Goal: Task Accomplishment & Management: Complete application form

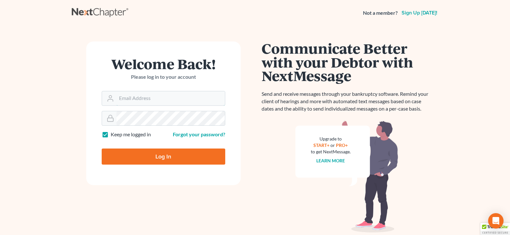
type input "[PERSON_NAME][EMAIL_ADDRESS][DOMAIN_NAME]"
click at [162, 155] on input "Log In" at bounding box center [163, 157] width 123 height 16
type input "Thinking..."
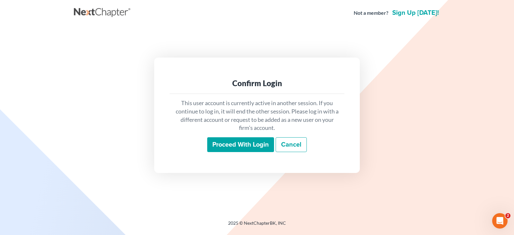
click at [250, 142] on input "Proceed with login" at bounding box center [240, 144] width 67 height 15
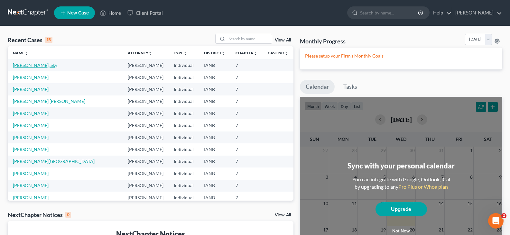
click at [26, 65] on link "Silvas, Sky" at bounding box center [35, 64] width 44 height 5
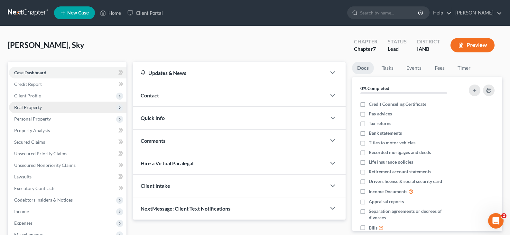
click at [34, 108] on span "Real Property" at bounding box center [28, 106] width 28 height 5
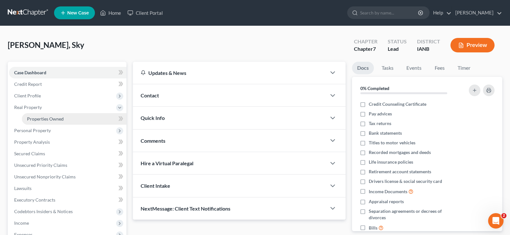
click at [46, 120] on span "Properties Owned" at bounding box center [45, 118] width 37 height 5
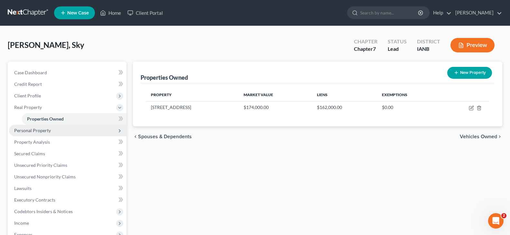
click at [41, 130] on span "Personal Property" at bounding box center [32, 130] width 37 height 5
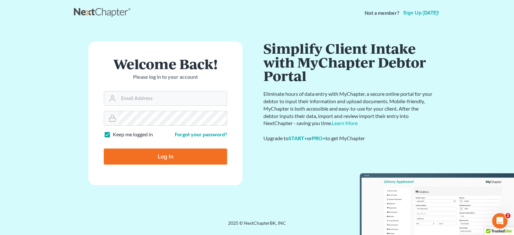
type input "[PERSON_NAME][EMAIL_ADDRESS][DOMAIN_NAME]"
click at [165, 155] on input "Log In" at bounding box center [165, 157] width 123 height 16
type input "Thinking..."
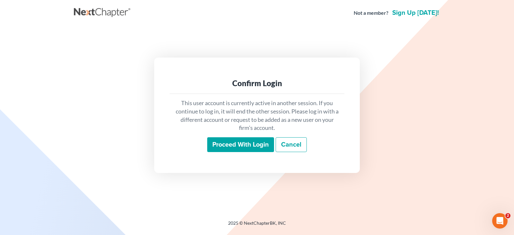
click at [232, 142] on input "Proceed with login" at bounding box center [240, 144] width 67 height 15
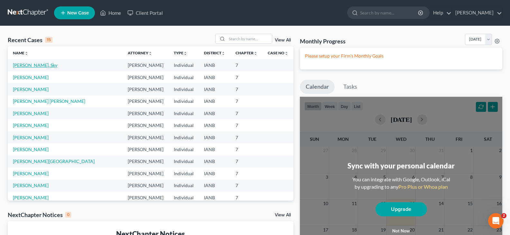
click at [22, 64] on link "[PERSON_NAME], Sky" at bounding box center [35, 64] width 44 height 5
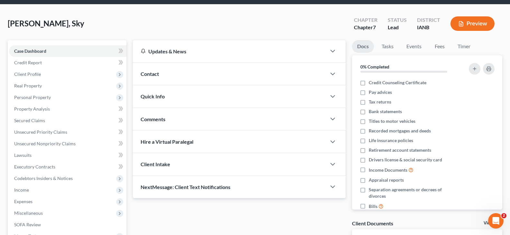
scroll to position [22, 0]
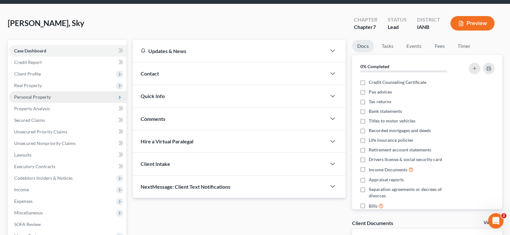
click at [44, 95] on span "Personal Property" at bounding box center [32, 96] width 37 height 5
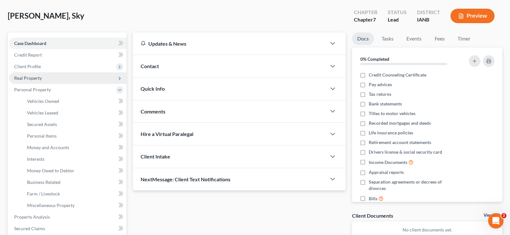
scroll to position [35, 0]
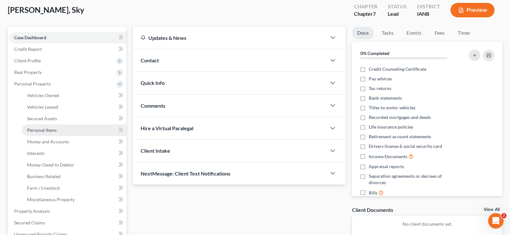
click at [45, 128] on span "Personal Items" at bounding box center [42, 129] width 30 height 5
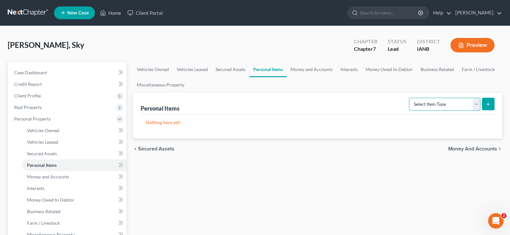
click at [476, 104] on select "Select Item Type Clothing Collectibles Of Value Electronics Firearms Household …" at bounding box center [444, 104] width 71 height 13
select select "household_goods"
click at [409, 98] on select "Select Item Type Clothing Collectibles Of Value Electronics Firearms Household …" at bounding box center [444, 104] width 71 height 13
click at [486, 104] on icon "submit" at bounding box center [487, 104] width 5 height 5
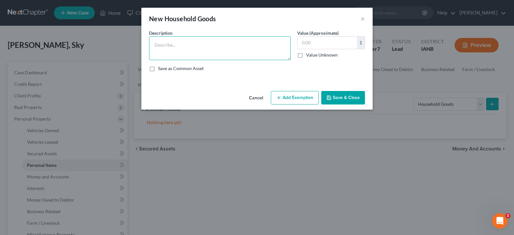
click at [174, 43] on textarea at bounding box center [220, 48] width 142 height 24
type textarea "Crib"
type input "100.00"
click at [300, 97] on button "Add Exemption" at bounding box center [295, 98] width 48 height 14
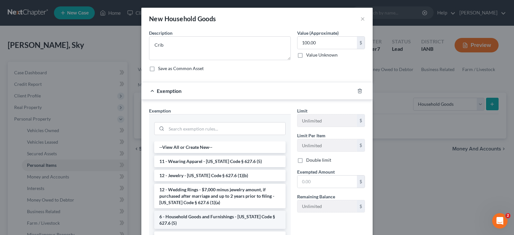
click at [199, 218] on li "6 - Household Goods and Furnishings - [US_STATE] Code § 627.6 (5)" at bounding box center [220, 220] width 132 height 18
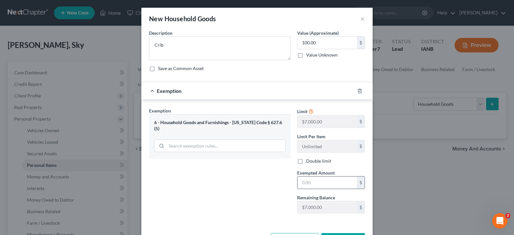
click at [310, 185] on input "text" at bounding box center [327, 183] width 59 height 12
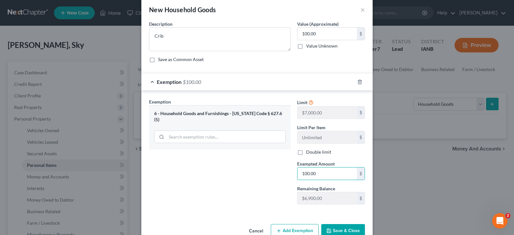
scroll to position [24, 0]
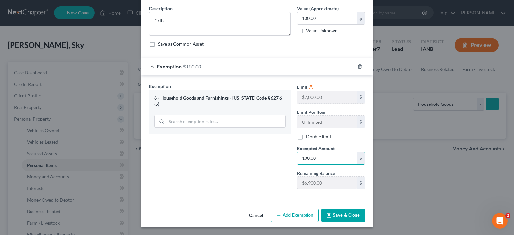
type input "100.00"
click at [336, 212] on button "Save & Close" at bounding box center [344, 216] width 44 height 14
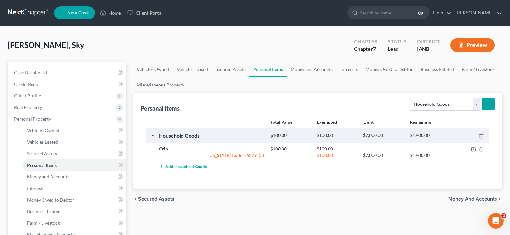
click at [488, 103] on icon "submit" at bounding box center [487, 104] width 5 height 5
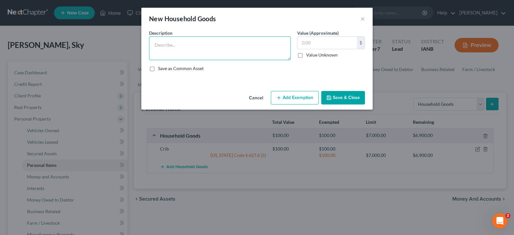
click at [164, 44] on textarea at bounding box center [220, 48] width 142 height 24
type textarea "Bed"
type input "200.00"
click at [288, 97] on button "Add Exemption" at bounding box center [295, 98] width 48 height 14
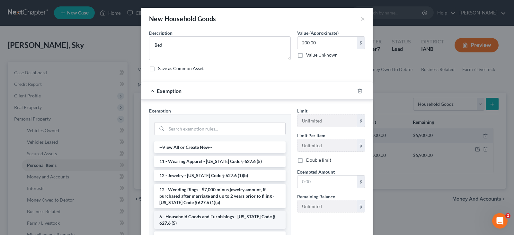
click at [193, 221] on li "6 - Household Goods and Furnishings - [US_STATE] Code § 627.6 (5)" at bounding box center [220, 220] width 132 height 18
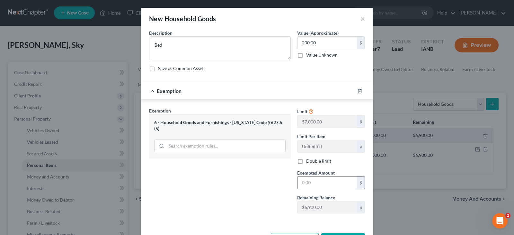
click at [310, 186] on input "text" at bounding box center [327, 183] width 59 height 12
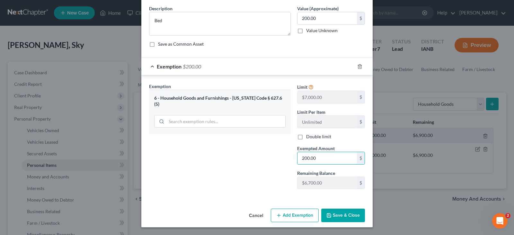
type input "200.00"
click at [340, 213] on button "Save & Close" at bounding box center [344, 216] width 44 height 14
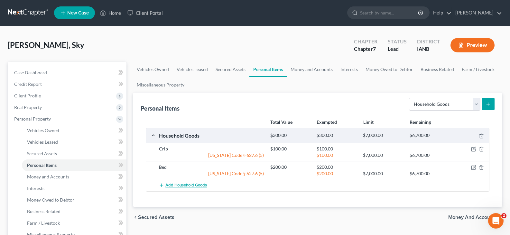
click at [178, 184] on span "Add Household Goods" at bounding box center [185, 185] width 41 height 5
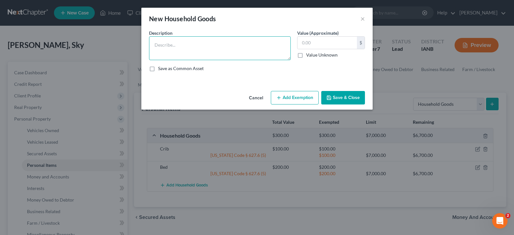
click at [183, 49] on textarea at bounding box center [220, 48] width 142 height 24
type textarea "Two Beds"
click at [308, 41] on input "text" at bounding box center [327, 43] width 59 height 12
type input "600.00"
click at [292, 97] on button "Add Exemption" at bounding box center [295, 98] width 48 height 14
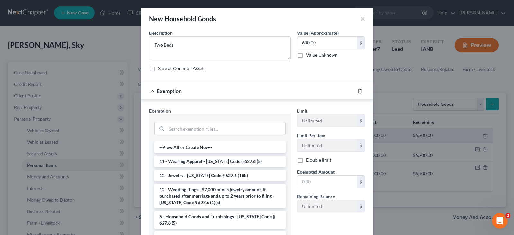
click at [209, 217] on li "6 - Household Goods and Furnishings - [US_STATE] Code § 627.6 (5)" at bounding box center [220, 220] width 132 height 18
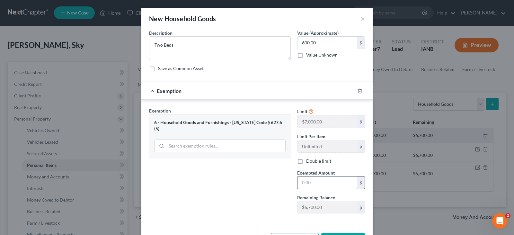
click at [314, 183] on input "text" at bounding box center [327, 183] width 59 height 12
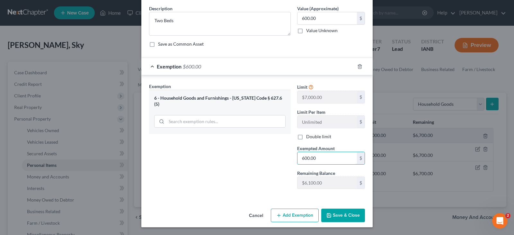
type input "600.00"
click at [335, 214] on button "Save & Close" at bounding box center [344, 216] width 44 height 14
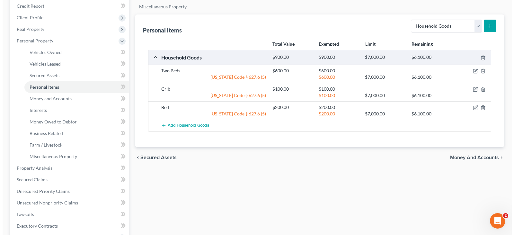
scroll to position [82, 0]
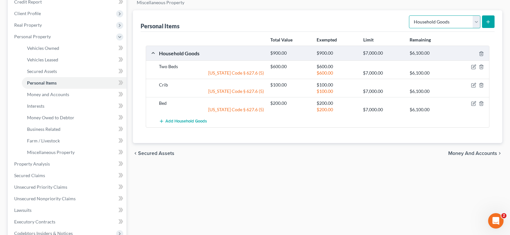
click at [475, 22] on select "Select Item Type Clothing Collectibles Of Value Electronics Firearms Household …" at bounding box center [444, 21] width 71 height 13
select select "clothing"
click at [409, 15] on select "Select Item Type Clothing Collectibles Of Value Electronics Firearms Household …" at bounding box center [444, 21] width 71 height 13
click at [487, 21] on icon "submit" at bounding box center [487, 21] width 5 height 5
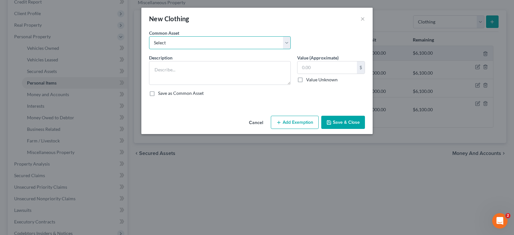
click at [284, 44] on select "Select Clothing" at bounding box center [220, 42] width 142 height 13
select select "0"
click at [149, 36] on select "Select Clothing" at bounding box center [220, 42] width 142 height 13
type textarea "Clothing"
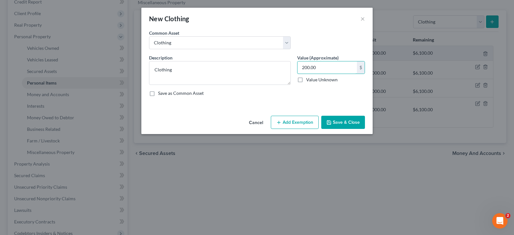
type input "200.00"
click at [288, 120] on button "Add Exemption" at bounding box center [295, 123] width 48 height 14
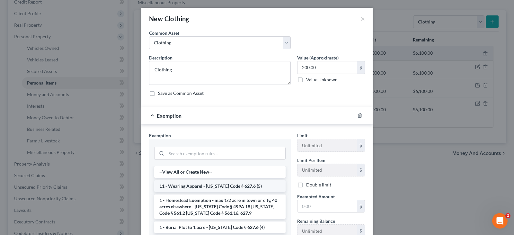
click at [205, 186] on li "11 - Wearing Apparel - [US_STATE] Code § 627.6 (5)" at bounding box center [220, 186] width 132 height 12
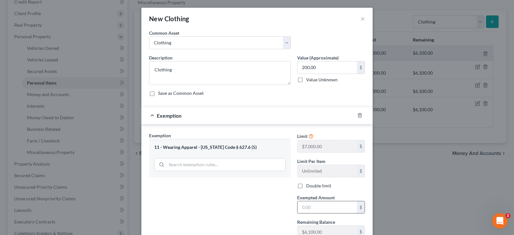
click at [313, 207] on input "text" at bounding box center [327, 207] width 59 height 12
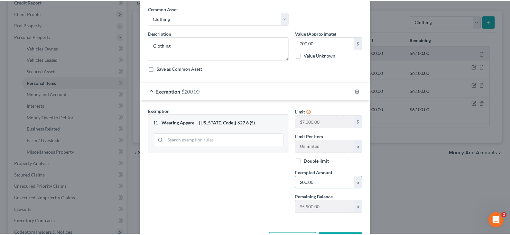
scroll to position [49, 0]
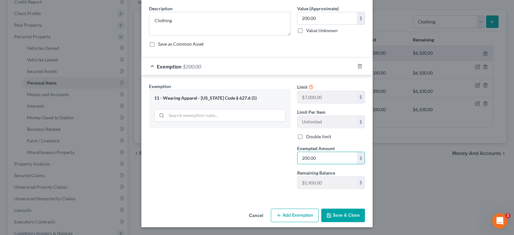
type input "200.00"
click at [333, 214] on button "Save & Close" at bounding box center [344, 216] width 44 height 14
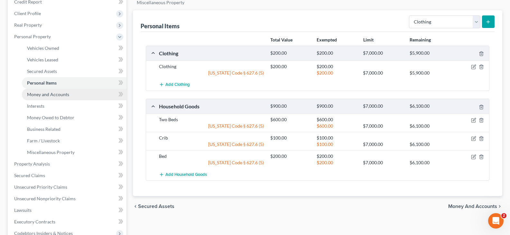
click at [58, 93] on span "Money and Accounts" at bounding box center [48, 94] width 42 height 5
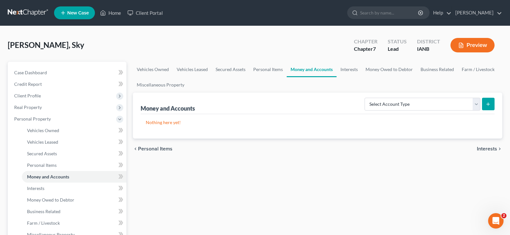
click at [480, 104] on form "Select Account Type Brokerage Cash on Hand Certificates of Deposit Checking Acc…" at bounding box center [429, 104] width 130 height 13
click at [481, 105] on form "Select Account Type Brokerage Cash on Hand Certificates of Deposit Checking Acc…" at bounding box center [429, 104] width 130 height 13
click at [475, 103] on select "Select Account Type Brokerage Cash on Hand Certificates of Deposit Checking Acc…" at bounding box center [422, 104] width 116 height 13
select select "cash_on_hand"
click at [366, 98] on select "Select Account Type Brokerage Cash on Hand Certificates of Deposit Checking Acc…" at bounding box center [422, 104] width 116 height 13
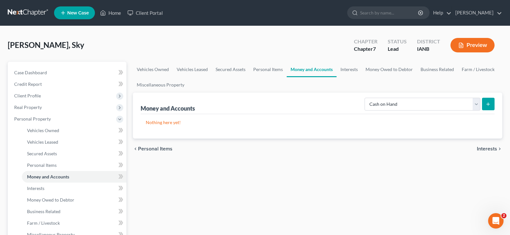
click at [488, 104] on line "submit" at bounding box center [488, 104] width 0 height 3
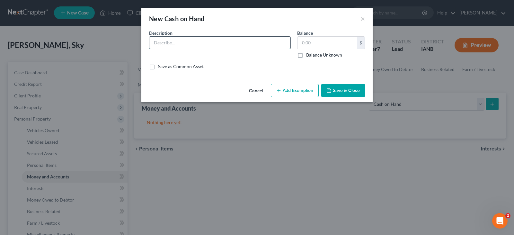
click at [166, 41] on input "text" at bounding box center [220, 43] width 141 height 12
type input "Cash On Hand"
type input "50.00"
click at [292, 89] on button "Add Exemption" at bounding box center [295, 91] width 48 height 14
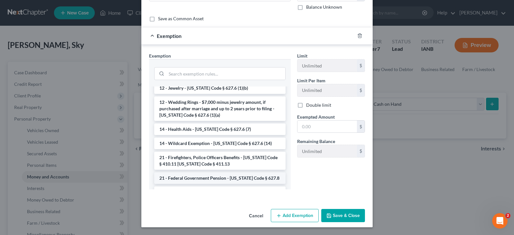
scroll to position [107, 0]
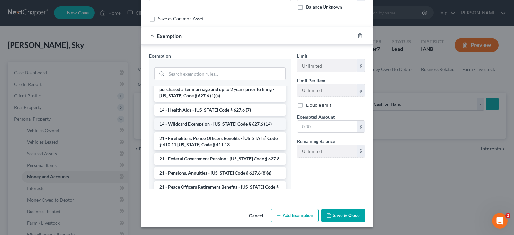
click at [210, 124] on li "14 - Wildcard Exemption - [US_STATE] Code § 627.6 (14)" at bounding box center [220, 124] width 132 height 12
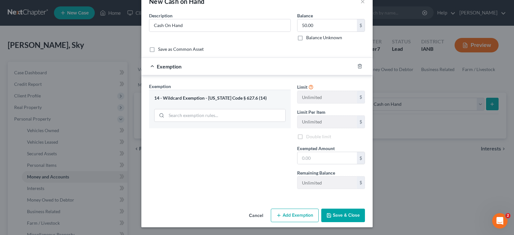
scroll to position [17, 0]
click at [185, 115] on div "14 - Wildcard Exemption - [US_STATE] Code § 627.6 (14)" at bounding box center [220, 109] width 142 height 38
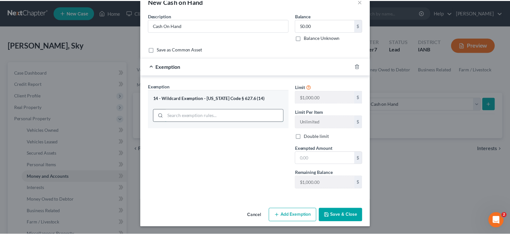
scroll to position [48, 0]
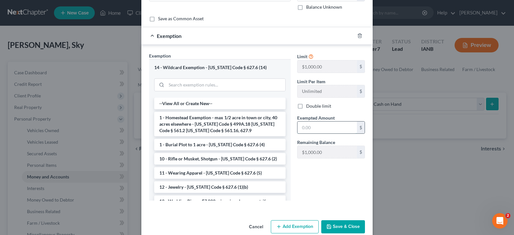
click at [311, 127] on input "text" at bounding box center [327, 128] width 59 height 12
type input "50.00"
click at [335, 226] on button "Save & Close" at bounding box center [344, 227] width 44 height 14
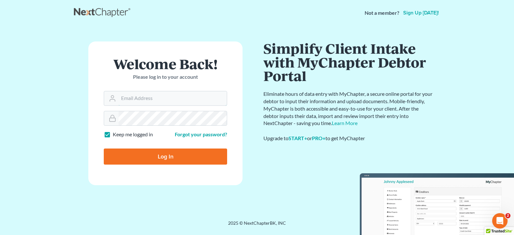
type input "[PERSON_NAME][EMAIL_ADDRESS][DOMAIN_NAME]"
click at [143, 158] on input "Log In" at bounding box center [165, 157] width 123 height 16
type input "Thinking..."
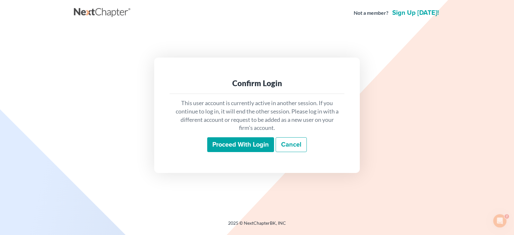
click at [236, 142] on input "Proceed with login" at bounding box center [240, 144] width 67 height 15
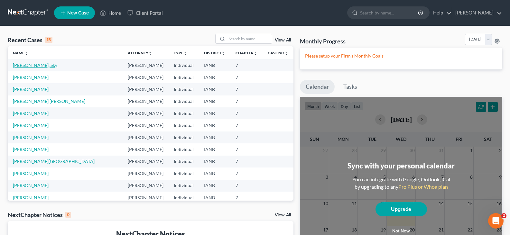
click at [26, 65] on link "Silvas, Sky" at bounding box center [35, 64] width 44 height 5
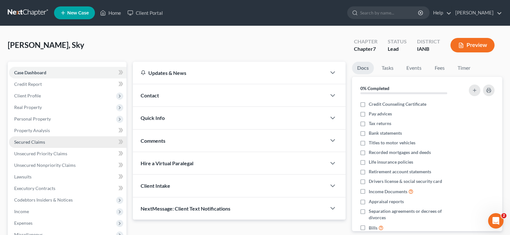
click at [28, 141] on span "Secured Claims" at bounding box center [29, 141] width 31 height 5
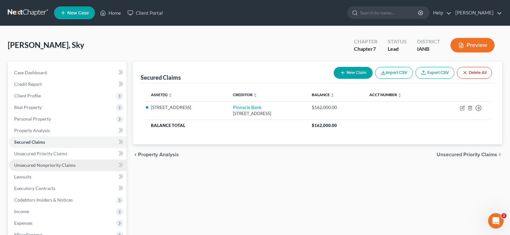
click at [36, 164] on span "Unsecured Nonpriority Claims" at bounding box center [44, 164] width 61 height 5
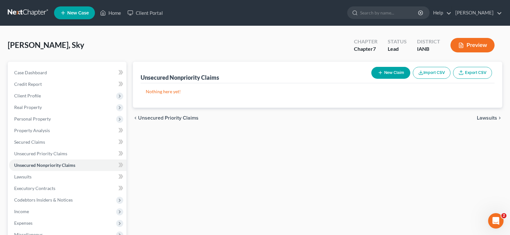
click at [394, 71] on button "New Claim" at bounding box center [390, 73] width 39 height 12
select select "0"
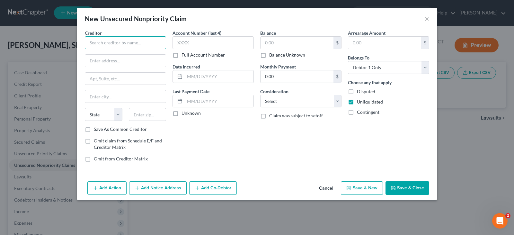
click at [108, 44] on input "text" at bounding box center [125, 42] width 81 height 13
type input "Centris Federal Credit Union"
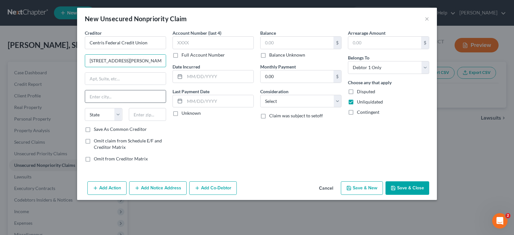
type input "13120 Pierce Street"
click at [103, 97] on input "text" at bounding box center [125, 96] width 81 height 12
type input "Omaha"
select select "30"
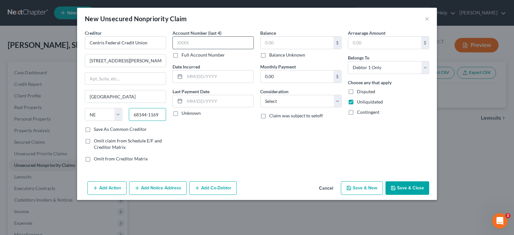
type input "68144-1169"
drag, startPoint x: 203, startPoint y: 42, endPoint x: 208, endPoint y: 42, distance: 5.2
click at [207, 42] on input "text" at bounding box center [213, 42] width 81 height 13
type input "2000"
click at [275, 41] on input "text" at bounding box center [297, 43] width 73 height 12
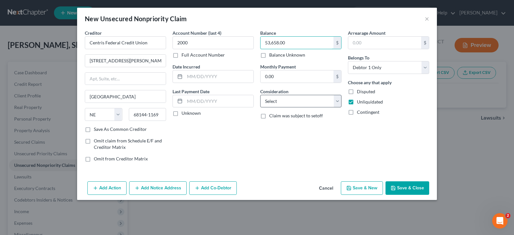
type input "53,658.00"
click at [337, 101] on select "Select Cable / Satellite Services Collection Agency Credit Card Debt Debt Couns…" at bounding box center [300, 101] width 81 height 13
select select "10"
click at [260, 95] on select "Select Cable / Satellite Services Collection Agency Credit Card Debt Debt Couns…" at bounding box center [300, 101] width 81 height 13
click at [401, 187] on button "Save & Close" at bounding box center [408, 188] width 44 height 14
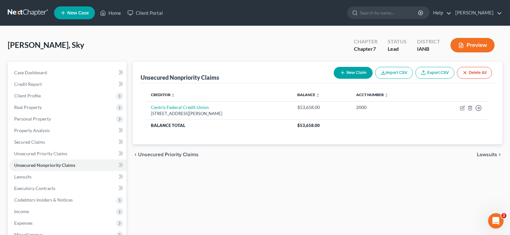
click at [347, 71] on button "New Claim" at bounding box center [352, 73] width 39 height 12
select select "0"
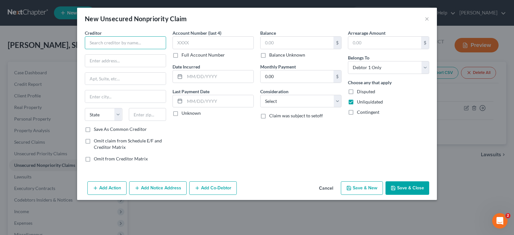
click at [102, 42] on input "text" at bounding box center [125, 42] width 81 height 13
type input "TD Auto Finance"
type input "P.O. Box 100295"
type input "Columbia"
select select "45"
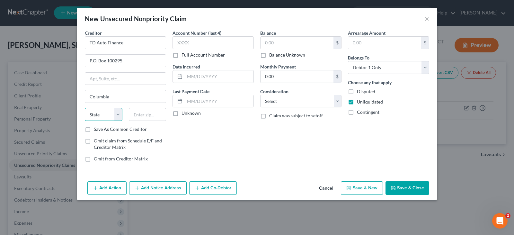
click at [118, 114] on select "State [US_STATE] AK AR AZ CA CO CT DE DC [GEOGRAPHIC_DATA] [GEOGRAPHIC_DATA] GU…" at bounding box center [104, 114] width 38 height 13
select select "42"
click at [85, 108] on select "State [US_STATE] AK AR AZ CA CO CT DE DC [GEOGRAPHIC_DATA] [GEOGRAPHIC_DATA] GU…" at bounding box center [104, 114] width 38 height 13
click at [140, 115] on input "text" at bounding box center [148, 114] width 38 height 13
type input "29202"
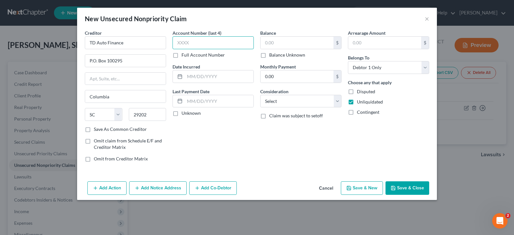
click at [184, 44] on input "text" at bounding box center [213, 42] width 81 height 13
type input "4958"
click at [279, 40] on input "text" at bounding box center [297, 43] width 73 height 12
type input "25,600.00"
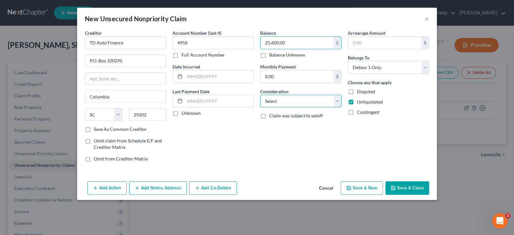
click at [333, 103] on select "Select Cable / Satellite Services Collection Agency Credit Card Debt Debt Couns…" at bounding box center [300, 101] width 81 height 13
select select "10"
click at [260, 95] on select "Select Cable / Satellite Services Collection Agency Credit Card Debt Debt Couns…" at bounding box center [300, 101] width 81 height 13
click at [397, 187] on button "Save & Close" at bounding box center [408, 188] width 44 height 14
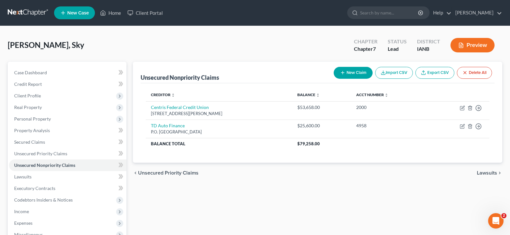
click at [351, 72] on button "New Claim" at bounding box center [352, 73] width 39 height 12
select select "0"
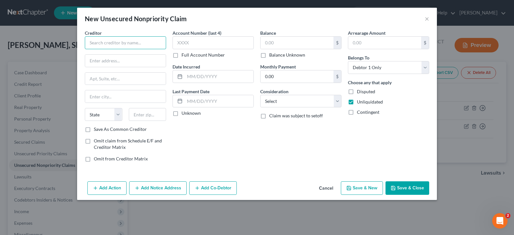
click at [122, 40] on input "text" at bounding box center [125, 42] width 81 height 13
type input "GoodLeap"
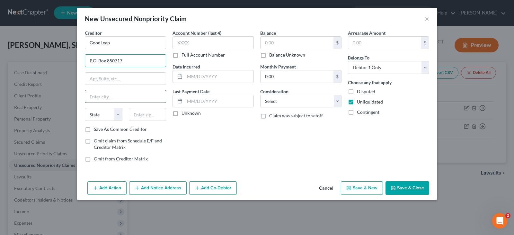
type input "P.O. Box 850717"
click at [105, 99] on input "text" at bounding box center [125, 96] width 81 height 12
type input "Richardson"
select select "45"
type input "75085"
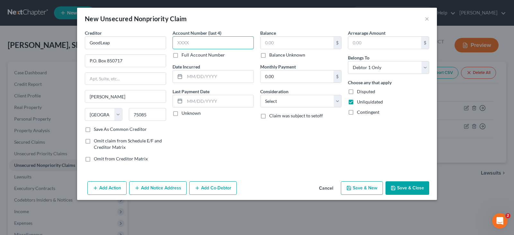
click at [189, 42] on input "text" at bounding box center [213, 42] width 81 height 13
type input "9822"
click at [272, 42] on input "text" at bounding box center [297, 43] width 73 height 12
type input "1,800.00"
click at [339, 102] on select "Select Cable / Satellite Services Collection Agency Credit Card Debt Debt Couns…" at bounding box center [300, 101] width 81 height 13
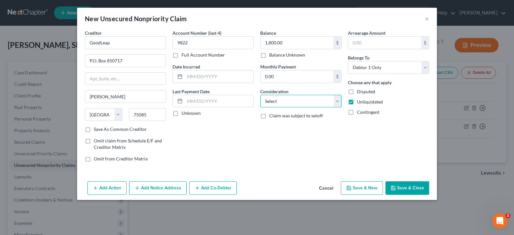
select select "10"
click at [260, 95] on select "Select Cable / Satellite Services Collection Agency Credit Card Debt Debt Couns…" at bounding box center [300, 101] width 81 height 13
click at [94, 130] on label "Save As Common Creditor" at bounding box center [120, 129] width 53 height 6
click at [96, 130] on input "Save As Common Creditor" at bounding box center [98, 128] width 4 height 4
click at [405, 188] on button "Save & Close" at bounding box center [408, 188] width 44 height 14
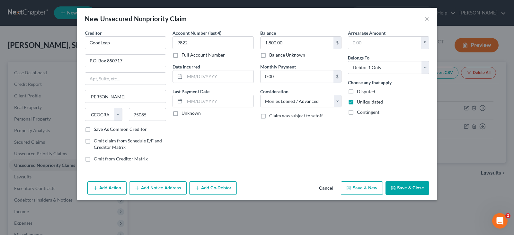
checkbox input "false"
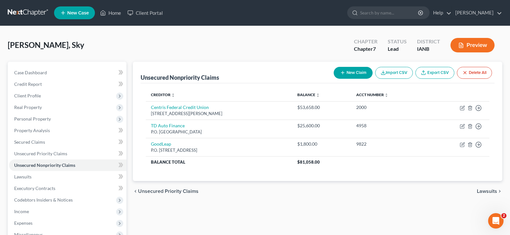
click at [349, 69] on button "New Claim" at bounding box center [352, 73] width 39 height 12
select select "0"
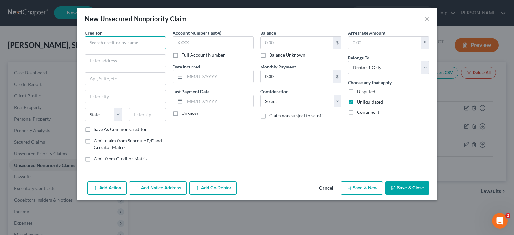
click at [114, 44] on input "text" at bounding box center [125, 42] width 81 height 13
click at [121, 57] on div "GoodLeap P.O. Box 850717, Richardson, TX 75085" at bounding box center [123, 56] width 77 height 15
type input "GoodLeap"
type input "P.O. Box 850717"
type input "Richardson"
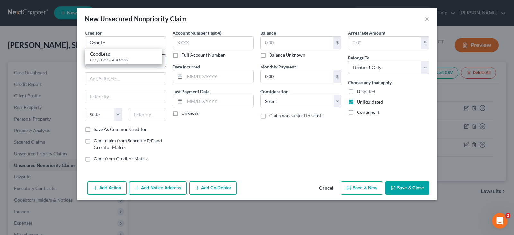
select select "45"
type input "75085"
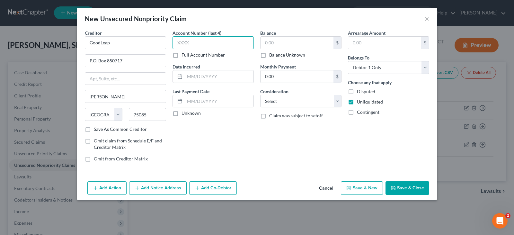
click at [195, 44] on input "text" at bounding box center [213, 42] width 81 height 13
type input "9822"
click at [278, 43] on input "text" at bounding box center [297, 43] width 73 height 12
type input "55,000.00"
click at [339, 101] on select "Select Cable / Satellite Services Collection Agency Credit Card Debt Debt Couns…" at bounding box center [300, 101] width 81 height 13
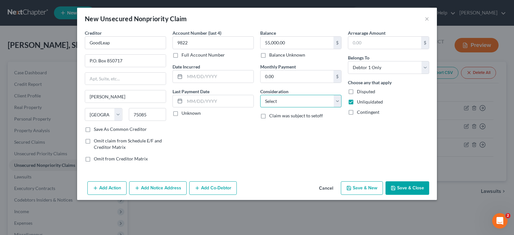
select select "10"
click at [260, 95] on select "Select Cable / Satellite Services Collection Agency Credit Card Debt Debt Couns…" at bounding box center [300, 101] width 81 height 13
click at [404, 186] on button "Save & Close" at bounding box center [408, 188] width 44 height 14
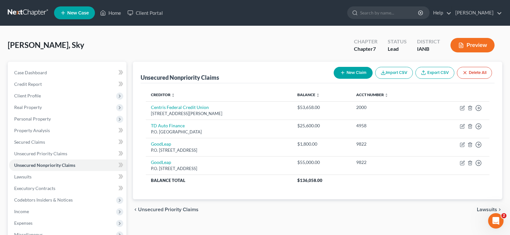
click at [353, 71] on button "New Claim" at bounding box center [352, 73] width 39 height 12
select select "0"
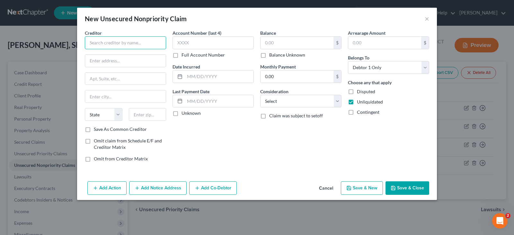
click at [96, 42] on input "text" at bounding box center [125, 42] width 81 height 13
type input "Sunlight Financial"
type input "P.O. Box 91910"
type input "Sioux Falls"
select select "43"
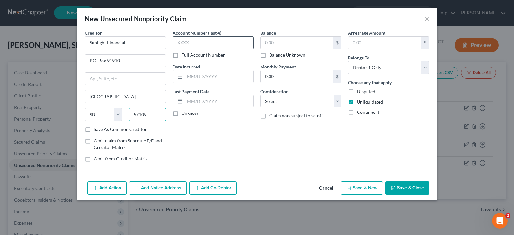
type input "57109"
click at [182, 45] on input "text" at bounding box center [213, 42] width 81 height 13
type input "2000"
click at [279, 43] on input "text" at bounding box center [297, 43] width 73 height 12
type input "13,479"
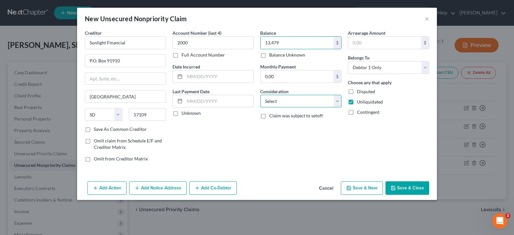
click at [335, 100] on select "Select Cable / Satellite Services Collection Agency Credit Card Debt Debt Couns…" at bounding box center [300, 101] width 81 height 13
select select "10"
click at [260, 95] on select "Select Cable / Satellite Services Collection Agency Credit Card Debt Debt Couns…" at bounding box center [300, 101] width 81 height 13
click at [396, 186] on icon "button" at bounding box center [393, 188] width 5 height 5
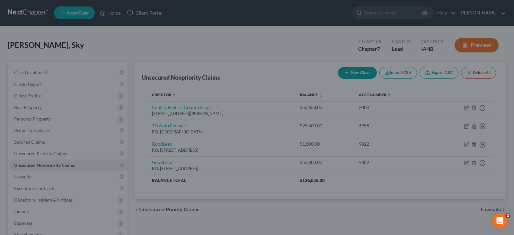
type input "13,479.00"
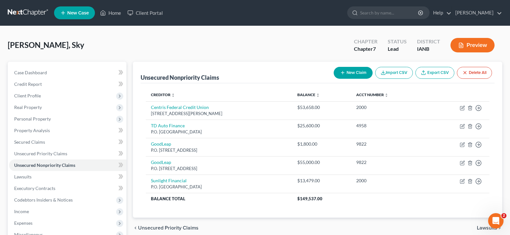
click at [353, 71] on button "New Claim" at bounding box center [352, 73] width 39 height 12
select select "0"
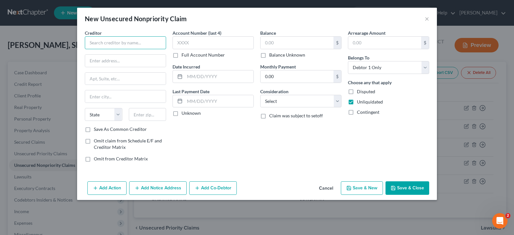
drag, startPoint x: 114, startPoint y: 42, endPoint x: 118, endPoint y: 45, distance: 5.0
click at [118, 42] on input "text" at bounding box center [125, 42] width 81 height 13
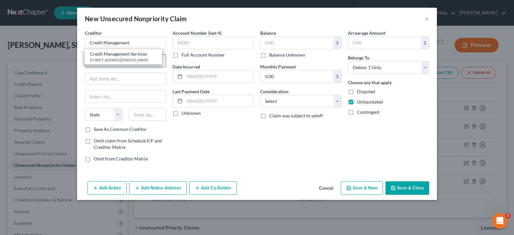
click at [114, 58] on div "[STREET_ADDRESS][PERSON_NAME]" at bounding box center [123, 59] width 67 height 5
type input "Credit Management Services"
type input "105 Wheeler Avenue"
type input "#1"
type input "Grand Island"
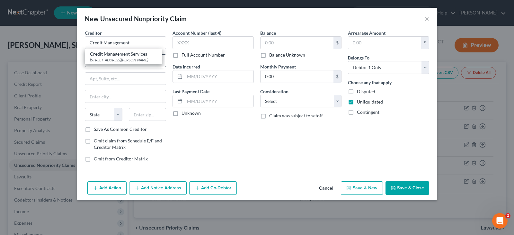
select select "30"
type input "68801"
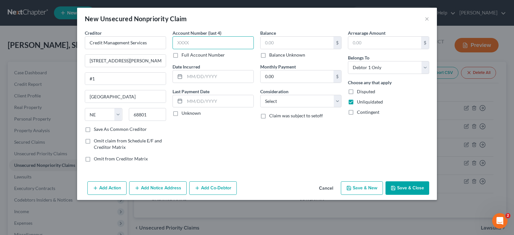
click at [195, 41] on input "text" at bounding box center [213, 42] width 81 height 13
type input "4765"
click at [269, 41] on input "text" at bounding box center [297, 43] width 73 height 12
type input "25,300.00"
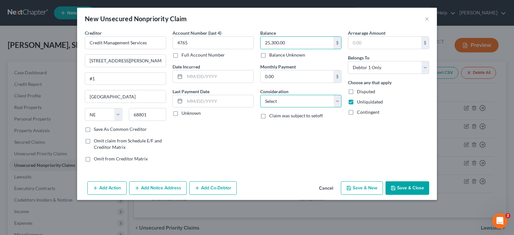
click at [335, 102] on select "Select Cable / Satellite Services Collection Agency Credit Card Debt Debt Couns…" at bounding box center [300, 101] width 81 height 13
select select "10"
click at [260, 95] on select "Select Cable / Satellite Services Collection Agency Credit Card Debt Debt Couns…" at bounding box center [300, 101] width 81 height 13
click at [403, 190] on button "Save & Close" at bounding box center [408, 188] width 44 height 14
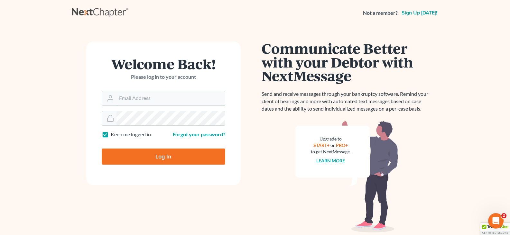
type input "[PERSON_NAME][EMAIL_ADDRESS][DOMAIN_NAME]"
click at [157, 158] on input "Log In" at bounding box center [163, 157] width 123 height 16
type input "Thinking..."
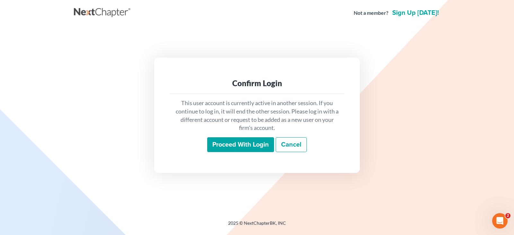
click at [234, 145] on input "Proceed with login" at bounding box center [240, 144] width 67 height 15
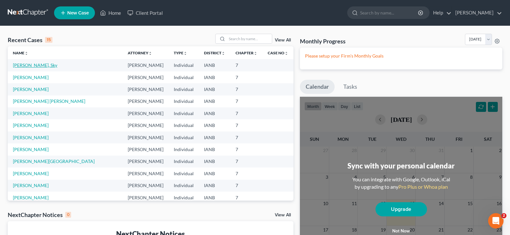
click at [23, 63] on link "[PERSON_NAME], Sky" at bounding box center [35, 64] width 44 height 5
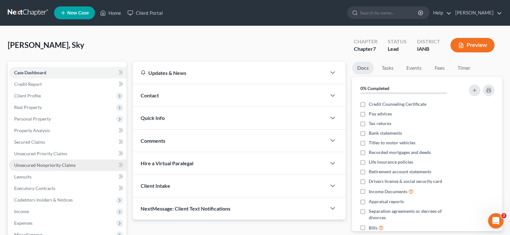
click at [51, 164] on span "Unsecured Nonpriority Claims" at bounding box center [44, 164] width 61 height 5
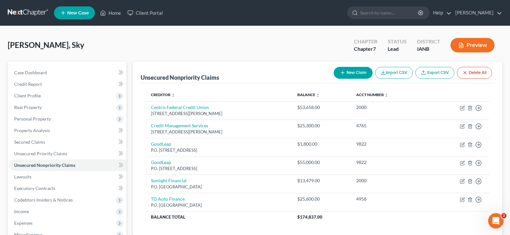
click at [348, 70] on button "New Claim" at bounding box center [352, 73] width 39 height 12
select select "0"
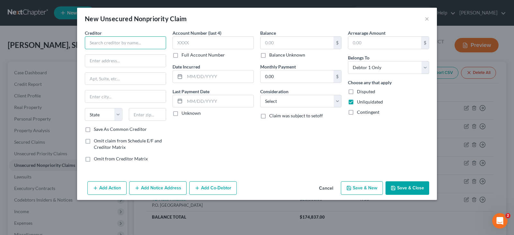
click at [119, 41] on input "text" at bounding box center [125, 42] width 81 height 13
type input "Pinnacle Bank"
type input "[STREET_ADDRESS]"
type input "K"
type input "Lincoln"
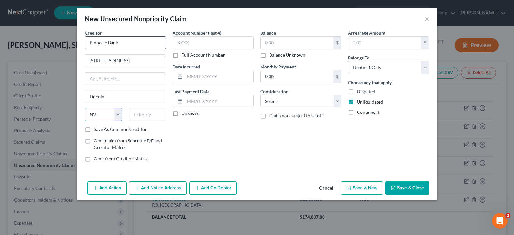
select select "30"
type input "68508"
click at [186, 44] on input "text" at bounding box center [213, 42] width 81 height 13
type input "0951"
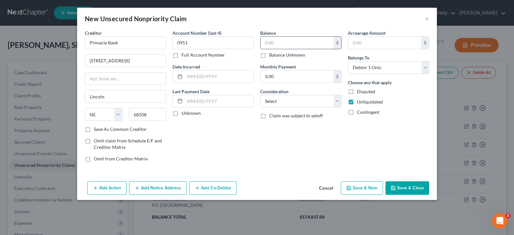
drag, startPoint x: 277, startPoint y: 43, endPoint x: 280, endPoint y: 41, distance: 3.9
click at [278, 43] on input "text" at bounding box center [297, 43] width 73 height 12
type input "1,800.00"
click at [336, 102] on select "Select Cable / Satellite Services Collection Agency Credit Card Debt Debt Couns…" at bounding box center [300, 101] width 81 height 13
select select "10"
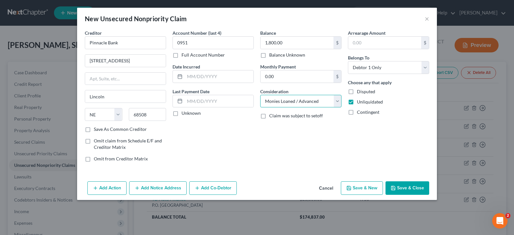
click at [260, 95] on select "Select Cable / Satellite Services Collection Agency Credit Card Debt Debt Couns…" at bounding box center [300, 101] width 81 height 13
click at [405, 186] on button "Save & Close" at bounding box center [408, 188] width 44 height 14
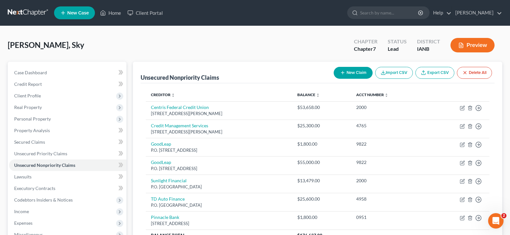
click at [343, 70] on icon "button" at bounding box center [342, 72] width 5 height 5
select select "0"
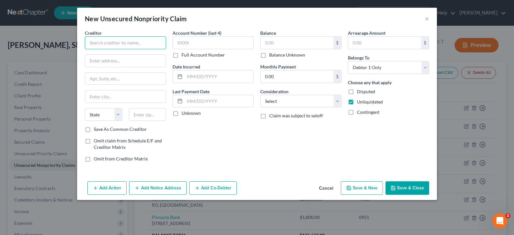
click at [103, 37] on input "text" at bounding box center [125, 42] width 81 height 13
type input "City Of [PERSON_NAME]"
click at [102, 63] on input "text" at bounding box center [125, 61] width 81 height 12
type input "[STREET_ADDRESS]"
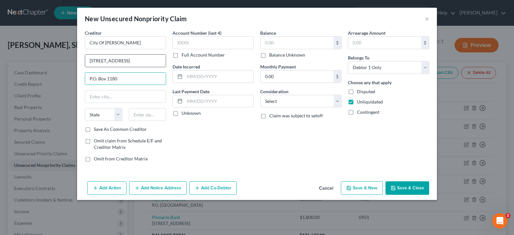
type input "P.O. Box 1180"
type input "[PERSON_NAME]"
select select "30"
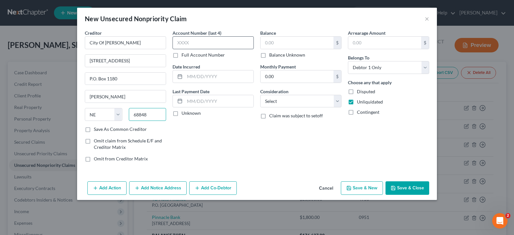
type input "68848"
click at [191, 41] on input "text" at bounding box center [213, 42] width 81 height 13
type input "0006"
click at [272, 44] on input "text" at bounding box center [297, 43] width 73 height 12
type input "253.00"
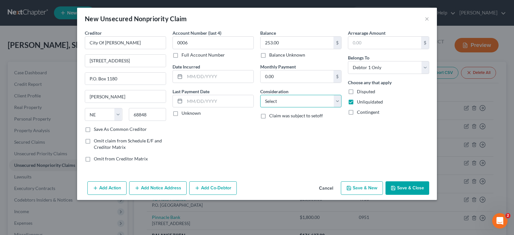
click at [337, 102] on select "Select Cable / Satellite Services Collection Agency Credit Card Debt Debt Couns…" at bounding box center [300, 101] width 81 height 13
click at [260, 95] on select "Select Cable / Satellite Services Collection Agency Credit Card Debt Debt Couns…" at bounding box center [300, 101] width 81 height 13
click at [335, 102] on select "Select Cable / Satellite Services Collection Agency Credit Card Debt Debt Couns…" at bounding box center [300, 101] width 81 height 13
select select "14"
click at [260, 95] on select "Select Cable / Satellite Services Collection Agency Credit Card Debt Debt Couns…" at bounding box center [300, 101] width 81 height 13
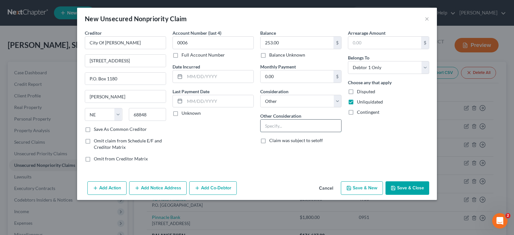
click at [278, 126] on input "text" at bounding box center [301, 126] width 81 height 12
type input "Fines Or Court Costs"
click at [402, 188] on button "Save & Close" at bounding box center [408, 188] width 44 height 14
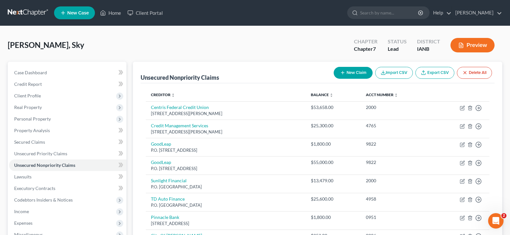
click at [350, 71] on button "New Claim" at bounding box center [352, 73] width 39 height 12
select select "0"
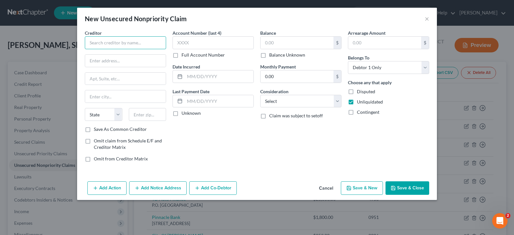
click at [112, 40] on input "text" at bounding box center [125, 42] width 81 height 13
type input "Salon Centric"
type input "P.O. Box 650971"
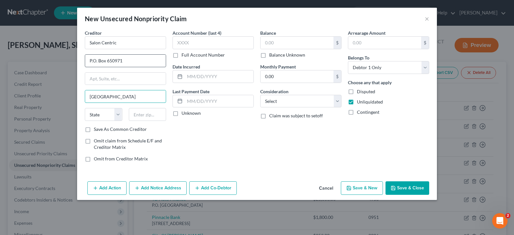
type input "[GEOGRAPHIC_DATA]"
select select "45"
type input "75265"
click at [194, 45] on input "text" at bounding box center [213, 42] width 81 height 13
type input "3578"
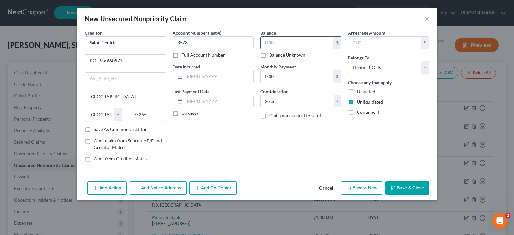
click at [281, 43] on input "text" at bounding box center [297, 43] width 73 height 12
type input "362.00"
click at [338, 100] on select "Select Cable / Satellite Services Collection Agency Credit Card Debt Debt Couns…" at bounding box center [300, 101] width 81 height 13
select select "1"
click at [260, 95] on select "Select Cable / Satellite Services Collection Agency Credit Card Debt Debt Couns…" at bounding box center [300, 101] width 81 height 13
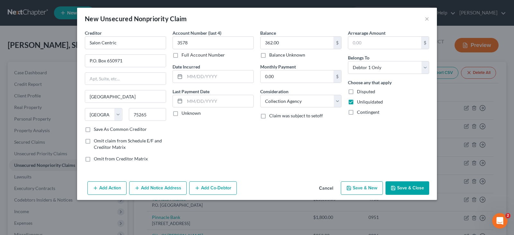
click at [404, 186] on button "Save & Close" at bounding box center [408, 188] width 44 height 14
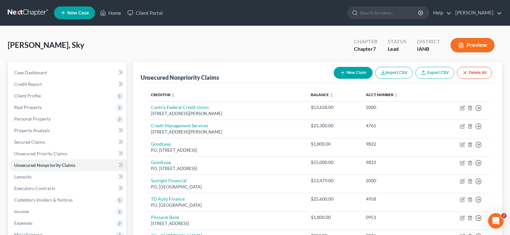
click at [346, 71] on button "New Claim" at bounding box center [352, 73] width 39 height 12
select select "0"
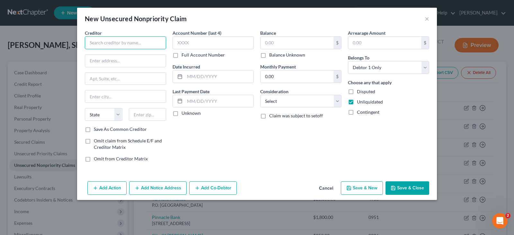
click at [99, 41] on input "text" at bounding box center [125, 42] width 81 height 13
type input "Chi Health Clinics"
type input "[STREET_ADDRESS]"
type input "[GEOGRAPHIC_DATA]"
select select "30"
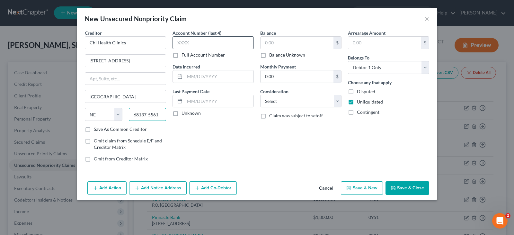
type input "68137-5561"
drag, startPoint x: 193, startPoint y: 42, endPoint x: 201, endPoint y: 42, distance: 8.0
click at [195, 42] on input "text" at bounding box center [213, 42] width 81 height 13
type input "9819"
click at [276, 41] on input "text" at bounding box center [297, 43] width 73 height 12
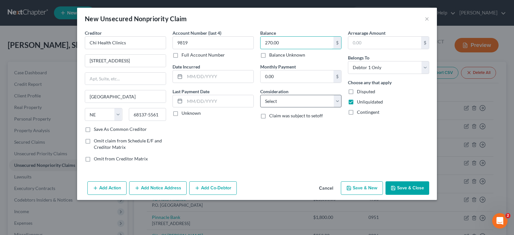
type input "270.00"
click at [335, 102] on select "Select Cable / Satellite Services Collection Agency Credit Card Debt Debt Couns…" at bounding box center [300, 101] width 81 height 13
select select "9"
click at [260, 95] on select "Select Cable / Satellite Services Collection Agency Credit Card Debt Debt Couns…" at bounding box center [300, 101] width 81 height 13
click at [404, 188] on button "Save & Close" at bounding box center [408, 188] width 44 height 14
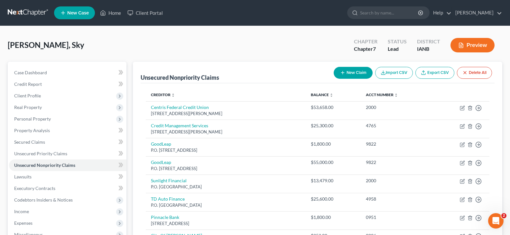
click at [348, 73] on button "New Claim" at bounding box center [352, 73] width 39 height 12
select select "0"
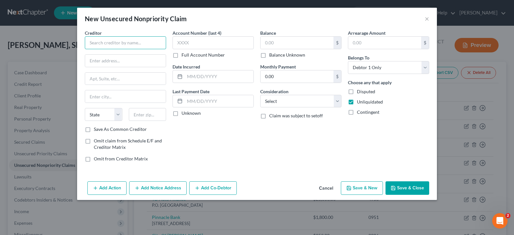
drag, startPoint x: 99, startPoint y: 42, endPoint x: 87, endPoint y: 49, distance: 14.3
click at [100, 41] on input "text" at bounding box center [125, 42] width 81 height 13
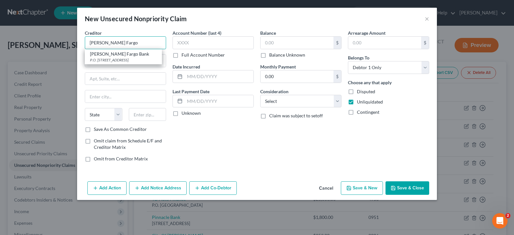
type input "[PERSON_NAME] Fargo Bank"
type input "P.O. Box 14517"
type input "Des Moines"
select select "16"
type input "50306"
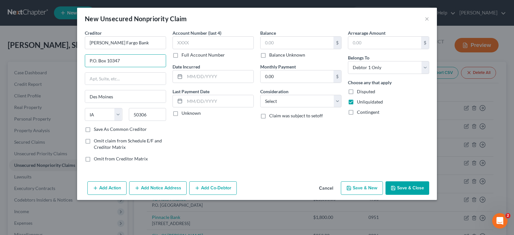
type input "P.O. Box 10347"
click at [277, 41] on input "text" at bounding box center [297, 43] width 73 height 12
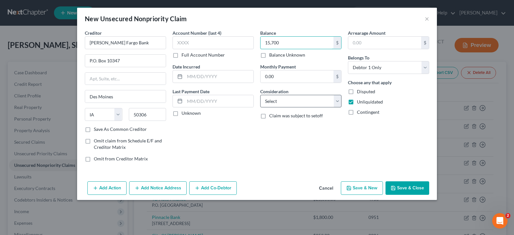
type input "15,700"
click at [339, 103] on select "Select Cable / Satellite Services Collection Agency Credit Card Debt Debt Couns…" at bounding box center [300, 101] width 81 height 13
select select "10"
click at [260, 95] on select "Select Cable / Satellite Services Collection Agency Credit Card Debt Debt Couns…" at bounding box center [300, 101] width 81 height 13
click at [407, 189] on button "Save & Close" at bounding box center [408, 188] width 44 height 14
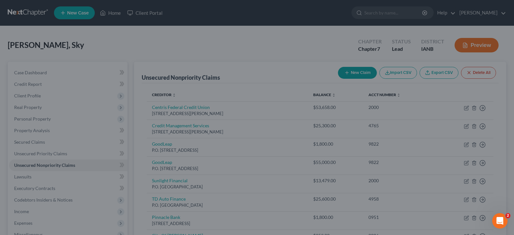
type input "15,700.00"
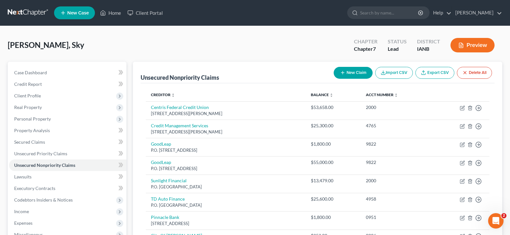
click at [354, 72] on button "New Claim" at bounding box center [352, 73] width 39 height 12
select select "0"
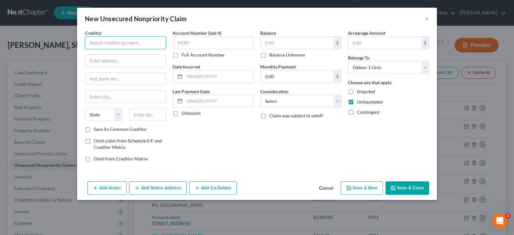
click at [103, 41] on input "text" at bounding box center [125, 42] width 81 height 13
type input "Chi Health Clinics"
type input "P.O. Box 1259"
type input "Oaks"
select select "39"
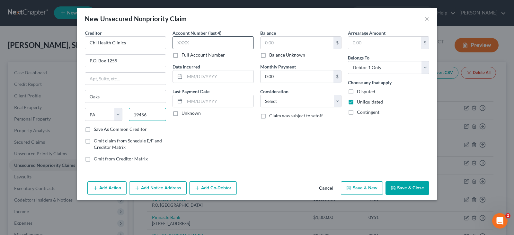
type input "19456"
click at [197, 41] on input "text" at bounding box center [213, 42] width 81 height 13
type input "9815"
click at [278, 42] on input "text" at bounding box center [297, 43] width 73 height 12
type input "550.00"
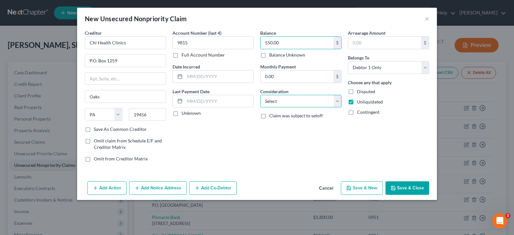
click at [338, 100] on select "Select Cable / Satellite Services Collection Agency Credit Card Debt Debt Couns…" at bounding box center [300, 101] width 81 height 13
select select "9"
click at [260, 95] on select "Select Cable / Satellite Services Collection Agency Credit Card Debt Debt Couns…" at bounding box center [300, 101] width 81 height 13
click at [400, 186] on button "Save & Close" at bounding box center [408, 188] width 44 height 14
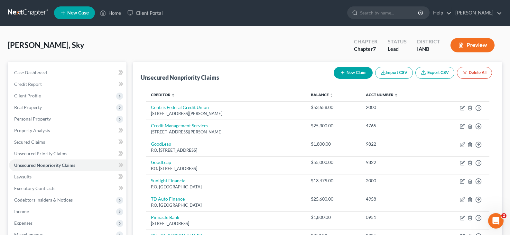
click at [351, 73] on button "New Claim" at bounding box center [352, 73] width 39 height 12
select select "0"
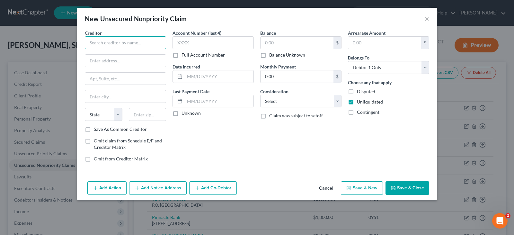
click at [111, 44] on input "text" at bounding box center [125, 42] width 81 height 13
type input "North [US_STATE] Tollway Authority"
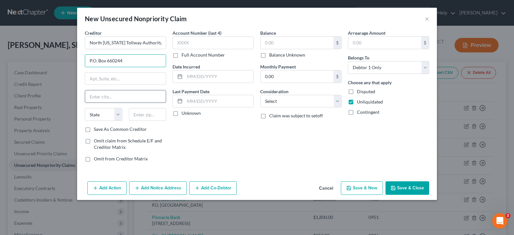
type input "P.O. Box 660244"
click at [108, 95] on input "text" at bounding box center [125, 96] width 81 height 12
type input "[GEOGRAPHIC_DATA]"
click at [89, 115] on select "State [US_STATE] AK AR AZ CA CO CT DE DC [GEOGRAPHIC_DATA] [GEOGRAPHIC_DATA] GU…" at bounding box center [104, 114] width 38 height 13
click at [116, 115] on select "State [US_STATE] AK AR AZ CA CO CT DE DC [GEOGRAPHIC_DATA] [GEOGRAPHIC_DATA] GU…" at bounding box center [104, 114] width 38 height 13
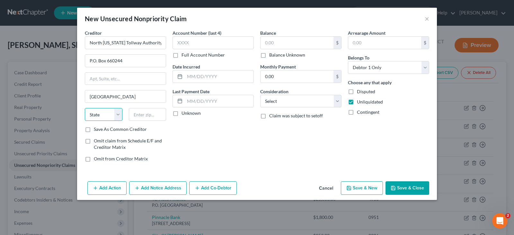
select select "45"
click at [85, 108] on select "State [US_STATE] AK AR AZ CA CO CT DE DC [GEOGRAPHIC_DATA] [GEOGRAPHIC_DATA] GU…" at bounding box center [104, 114] width 38 height 13
click at [146, 114] on input "text" at bounding box center [148, 114] width 38 height 13
type input "75266"
click at [202, 41] on input "text" at bounding box center [213, 42] width 81 height 13
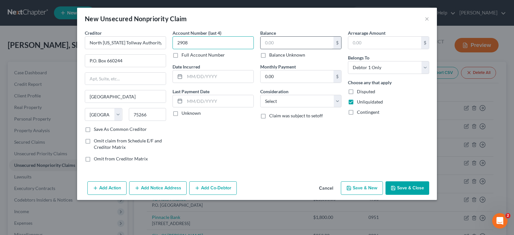
type input "2908"
click at [273, 39] on input "text" at bounding box center [297, 43] width 73 height 12
type input "30.00"
click at [338, 101] on select "Select Cable / Satellite Services Collection Agency Credit Card Debt Debt Couns…" at bounding box center [300, 101] width 81 height 13
select select "14"
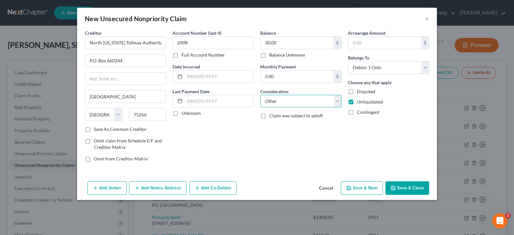
click at [260, 95] on select "Select Cable / Satellite Services Collection Agency Credit Card Debt Debt Couns…" at bounding box center [300, 101] width 81 height 13
drag, startPoint x: 282, startPoint y: 102, endPoint x: 286, endPoint y: 100, distance: 3.7
click at [285, 100] on select "Select Cable / Satellite Services Collection Agency Credit Card Debt Debt Couns…" at bounding box center [300, 101] width 81 height 13
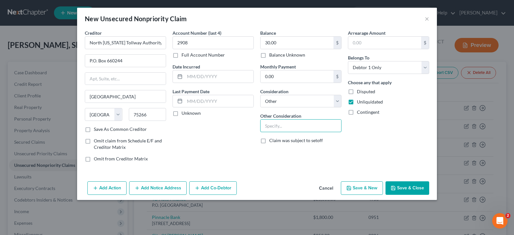
drag, startPoint x: 277, startPoint y: 127, endPoint x: 281, endPoint y: 133, distance: 7.8
click at [280, 138] on div "Balance 30.00 $ Balance Unknown Balance Undetermined 30.00 $ Balance Unknown Mo…" at bounding box center [301, 99] width 88 height 138
type input "Toll Payment"
click at [400, 191] on button "Save & Close" at bounding box center [408, 188] width 44 height 14
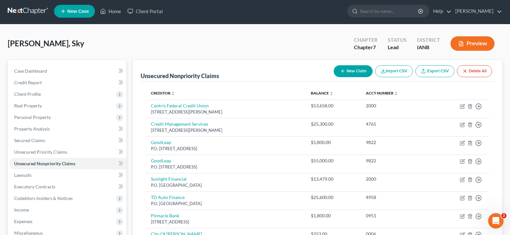
scroll to position [2, 0]
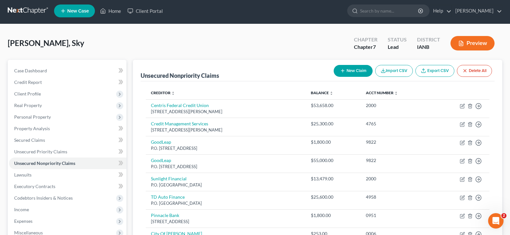
click at [350, 70] on button "New Claim" at bounding box center [352, 71] width 39 height 12
select select "0"
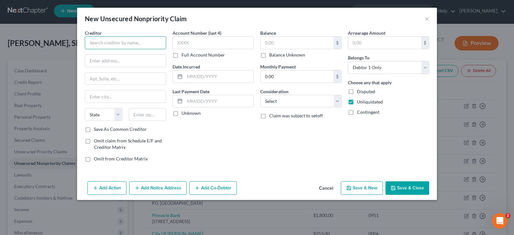
drag, startPoint x: 115, startPoint y: 38, endPoint x: 103, endPoint y: 39, distance: 12.3
click at [114, 38] on input "text" at bounding box center [125, 42] width 81 height 13
click at [125, 40] on input "[US_STATE] Turnpike" at bounding box center [125, 42] width 81 height 13
type input "K"
drag, startPoint x: 119, startPoint y: 41, endPoint x: 114, endPoint y: 37, distance: 7.3
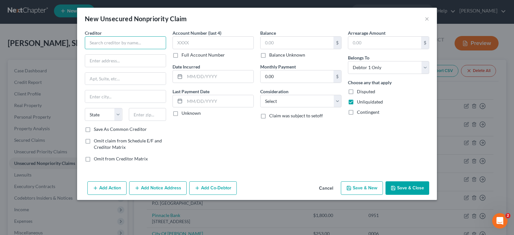
click at [124, 37] on input "text" at bounding box center [125, 42] width 81 height 13
type input "Toll"
click at [109, 62] on input "text" at bounding box center [125, 61] width 81 height 12
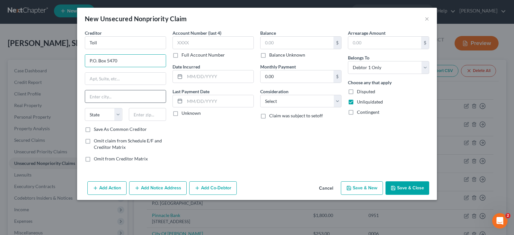
type input "P.O. Box 5470"
click at [97, 98] on input "text" at bounding box center [125, 96] width 81 height 12
type input "[GEOGRAPHIC_DATA]"
select select "5"
type input "80217"
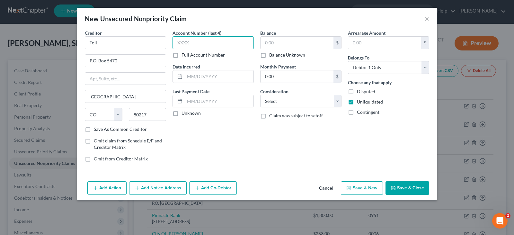
drag, startPoint x: 193, startPoint y: 39, endPoint x: 195, endPoint y: 44, distance: 5.2
click at [194, 39] on input "text" at bounding box center [213, 42] width 81 height 13
type input "5290"
click at [281, 45] on input "text" at bounding box center [297, 43] width 73 height 12
type input "30.00"
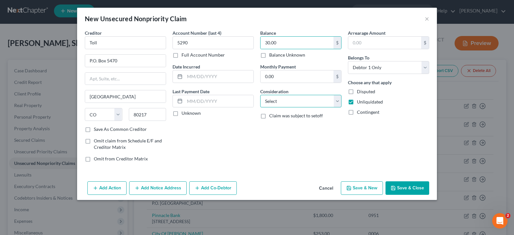
click at [337, 103] on select "Select Cable / Satellite Services Collection Agency Credit Card Debt Debt Couns…" at bounding box center [300, 101] width 81 height 13
select select "14"
click at [260, 95] on select "Select Cable / Satellite Services Collection Agency Credit Card Debt Debt Couns…" at bounding box center [300, 101] width 81 height 13
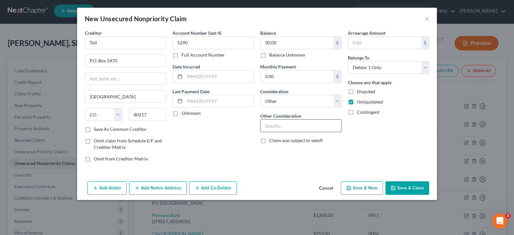
click at [287, 126] on input "text" at bounding box center [301, 126] width 81 height 12
type input "Toll Charge"
click at [397, 188] on button "Save & Close" at bounding box center [408, 188] width 44 height 14
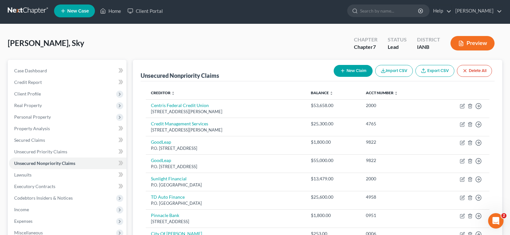
click at [354, 69] on button "New Claim" at bounding box center [352, 71] width 39 height 12
select select "0"
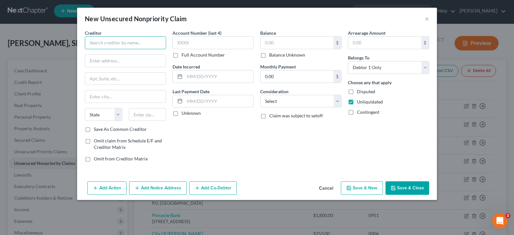
click at [109, 40] on input "text" at bounding box center [125, 42] width 81 height 13
type input "Toll"
type input "P.O. Box 5470"
type input "[GEOGRAPHIC_DATA]"
select select "5"
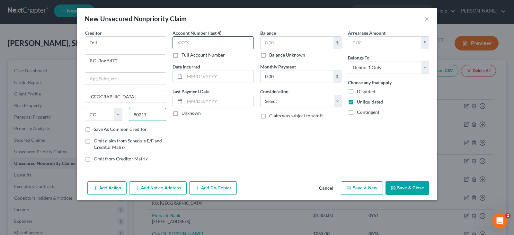
type input "80217"
click at [185, 45] on input "text" at bounding box center [213, 42] width 81 height 13
type input "3326"
click at [279, 42] on input "text" at bounding box center [297, 43] width 73 height 12
type input "55.00"
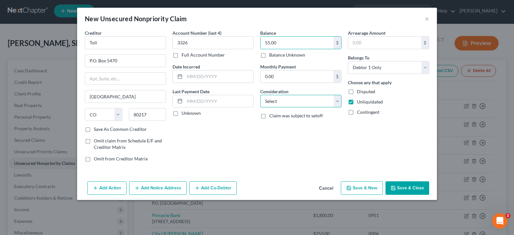
click at [337, 101] on select "Select Cable / Satellite Services Collection Agency Credit Card Debt Debt Couns…" at bounding box center [300, 101] width 81 height 13
select select "14"
click at [260, 95] on select "Select Cable / Satellite Services Collection Agency Credit Card Debt Debt Couns…" at bounding box center [300, 101] width 81 height 13
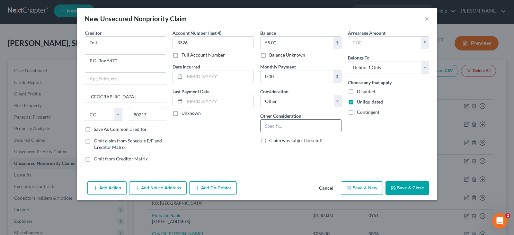
drag, startPoint x: 280, startPoint y: 125, endPoint x: 292, endPoint y: 123, distance: 12.9
click at [283, 125] on input "text" at bounding box center [301, 126] width 81 height 12
type input "Toll Charge"
click at [401, 189] on button "Save & Close" at bounding box center [408, 188] width 44 height 14
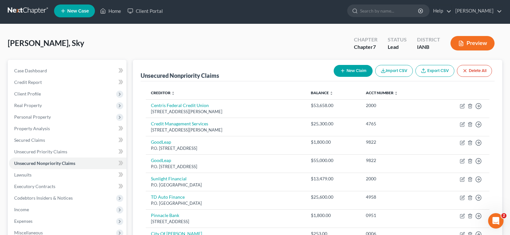
click at [353, 69] on button "New Claim" at bounding box center [352, 71] width 39 height 12
select select "0"
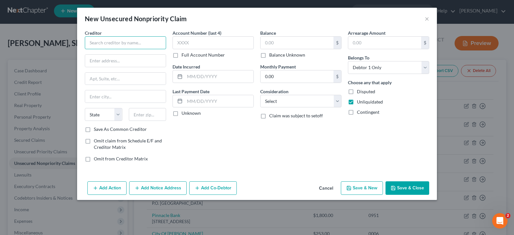
click at [102, 42] on input "text" at bounding box center [125, 42] width 81 height 13
type input "[US_STATE] Turnpike"
type input "P"
type input "[STREET_ADDRESS]"
type input "Topeka"
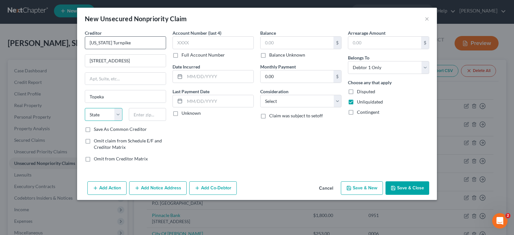
select select "17"
type input "6"
type input "66609"
click at [184, 41] on input "text" at bounding box center [213, 42] width 81 height 13
type input "1732"
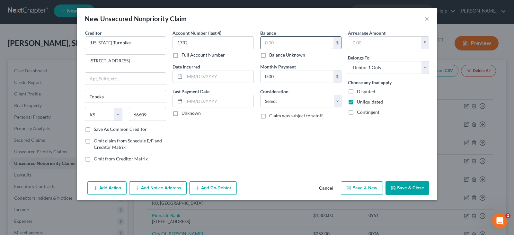
click at [277, 41] on input "text" at bounding box center [297, 43] width 73 height 12
type input "23.00"
click at [339, 100] on select "Select Cable / Satellite Services Collection Agency Credit Card Debt Debt Couns…" at bounding box center [300, 101] width 81 height 13
select select "14"
click at [260, 95] on select "Select Cable / Satellite Services Collection Agency Credit Card Debt Debt Couns…" at bounding box center [300, 101] width 81 height 13
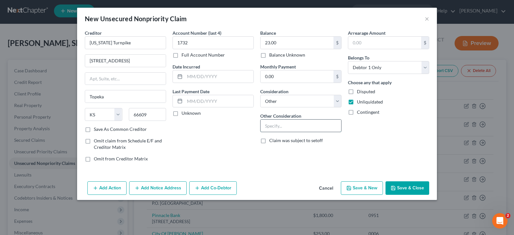
click at [290, 124] on input "text" at bounding box center [301, 126] width 81 height 12
type input "Toll"
click at [398, 184] on button "Save & Close" at bounding box center [408, 188] width 44 height 14
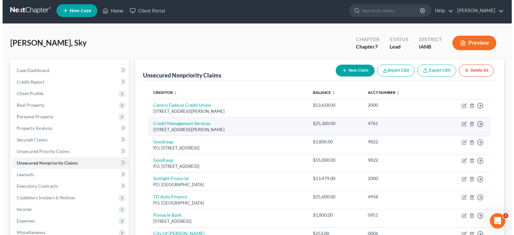
scroll to position [0, 0]
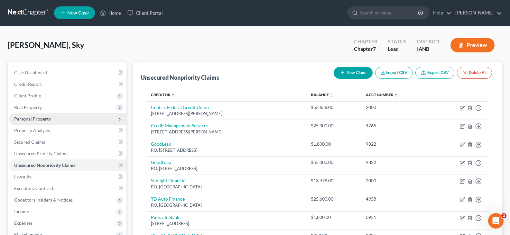
click at [45, 118] on span "Personal Property" at bounding box center [32, 118] width 37 height 5
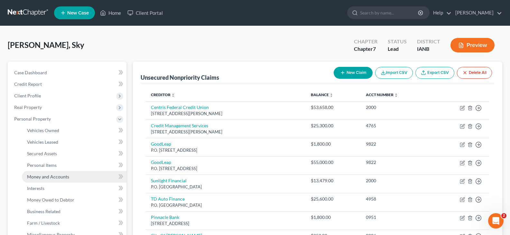
click at [53, 176] on span "Money and Accounts" at bounding box center [48, 176] width 42 height 5
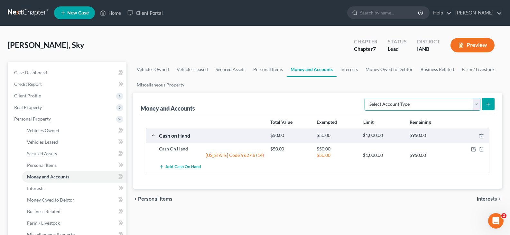
drag, startPoint x: 474, startPoint y: 104, endPoint x: 469, endPoint y: 104, distance: 5.2
click at [472, 104] on select "Select Account Type Brokerage Cash on Hand Certificates of Deposit Checking Acc…" at bounding box center [422, 104] width 116 height 13
select select "checking"
click at [366, 98] on select "Select Account Type Brokerage Cash on Hand Certificates of Deposit Checking Acc…" at bounding box center [422, 104] width 116 height 13
click at [490, 103] on icon "submit" at bounding box center [487, 104] width 5 height 5
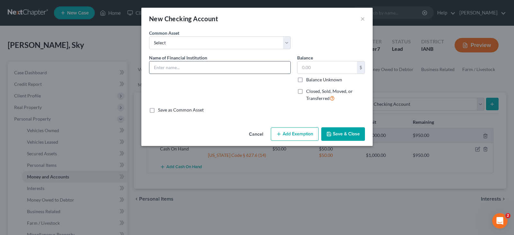
drag, startPoint x: 171, startPoint y: 70, endPoint x: 175, endPoint y: 68, distance: 4.5
click at [171, 70] on input "text" at bounding box center [220, 67] width 141 height 12
type input "[PERSON_NAME] Fargo"
click at [287, 43] on select "Select Great Southern Bank" at bounding box center [220, 42] width 142 height 13
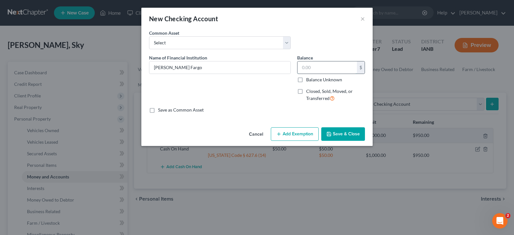
click at [315, 70] on input "text" at bounding box center [327, 67] width 59 height 12
type input "600.00"
click at [296, 134] on button "Add Exemption" at bounding box center [295, 134] width 48 height 14
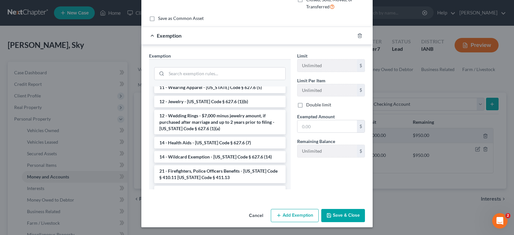
scroll to position [87, 0]
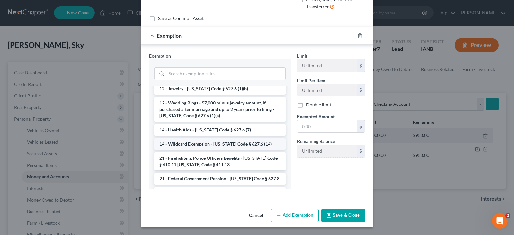
click at [218, 143] on li "14 - Wildcard Exemption - [US_STATE] Code § 627.6 (14)" at bounding box center [220, 144] width 132 height 12
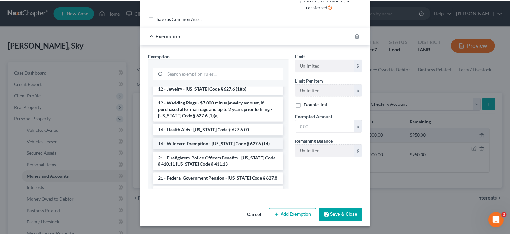
scroll to position [61, 0]
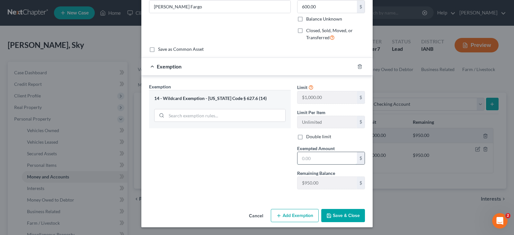
click at [312, 157] on input "text" at bounding box center [327, 158] width 59 height 12
type input "600.00"
click at [337, 217] on button "Save & Close" at bounding box center [344, 216] width 44 height 14
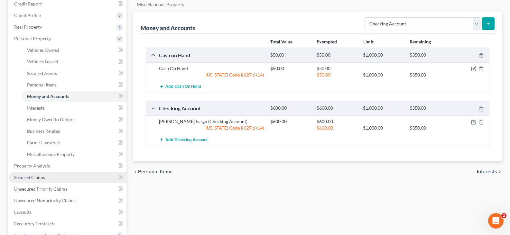
scroll to position [81, 0]
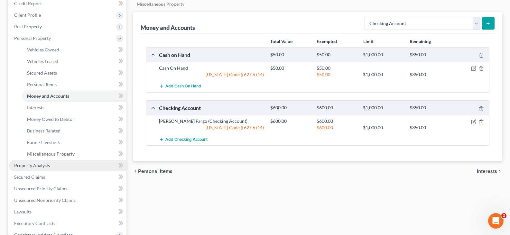
click at [45, 165] on span "Property Analysis" at bounding box center [32, 165] width 36 height 5
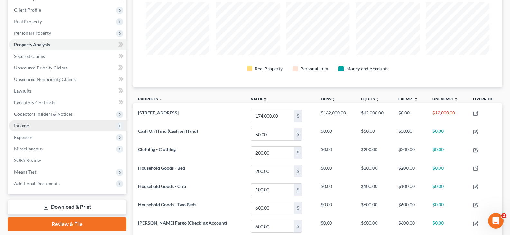
click at [36, 124] on span "Income" at bounding box center [67, 126] width 117 height 12
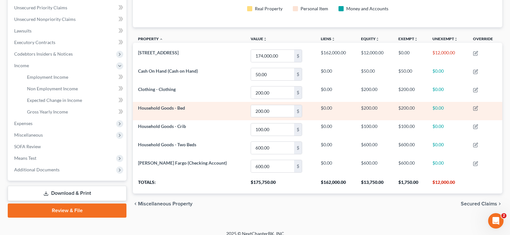
scroll to position [153, 0]
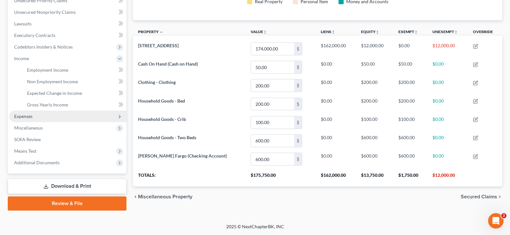
click at [27, 116] on span "Expenses" at bounding box center [23, 116] width 18 height 5
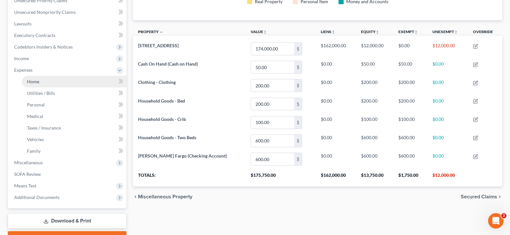
click at [47, 81] on link "Home" at bounding box center [74, 82] width 104 height 12
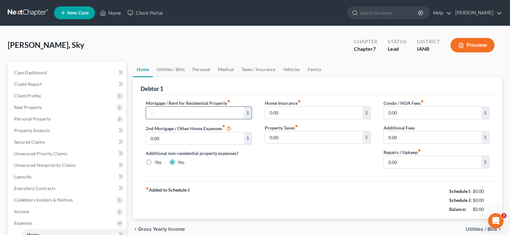
click at [192, 114] on input "text" at bounding box center [194, 113] width 97 height 12
type input "1,800.00"
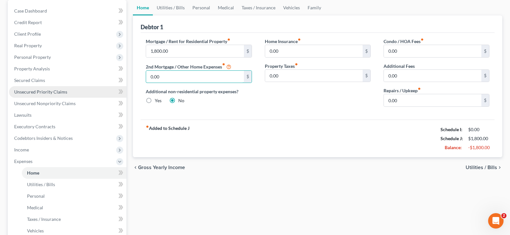
scroll to position [176, 0]
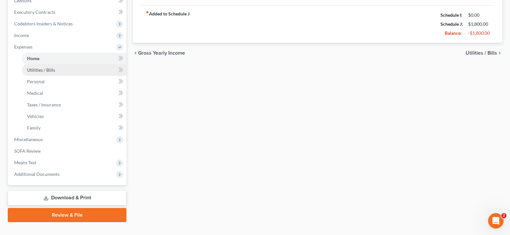
click at [39, 70] on span "Utilities / Bills" at bounding box center [41, 69] width 28 height 5
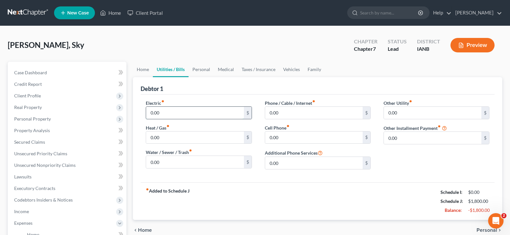
click at [165, 114] on input "0.00" at bounding box center [194, 113] width 97 height 12
type input "250.00"
type input "150.00"
click at [286, 112] on input "0.00" at bounding box center [313, 113] width 97 height 12
type input "100.00"
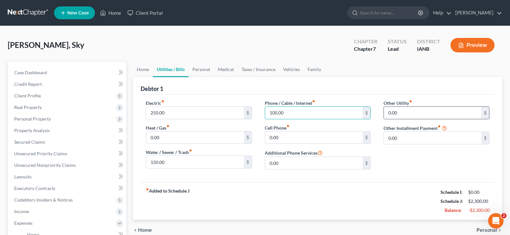
click at [403, 115] on input "0.00" at bounding box center [432, 113] width 97 height 12
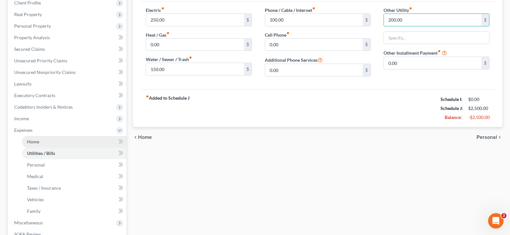
scroll to position [96, 0]
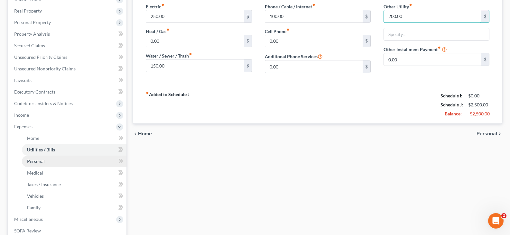
type input "200.00"
click at [40, 162] on span "Personal" at bounding box center [36, 161] width 18 height 5
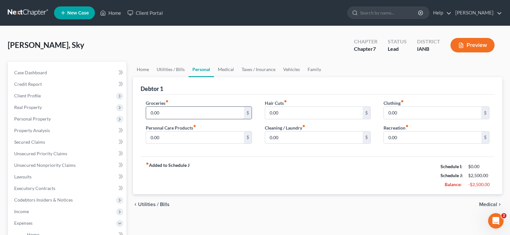
click at [161, 112] on input "0.00" at bounding box center [194, 113] width 97 height 12
type input "1,000.00"
click at [404, 112] on input "0.00" at bounding box center [432, 113] width 97 height 12
type input "50.00"
click at [284, 135] on input "0.00" at bounding box center [313, 138] width 97 height 12
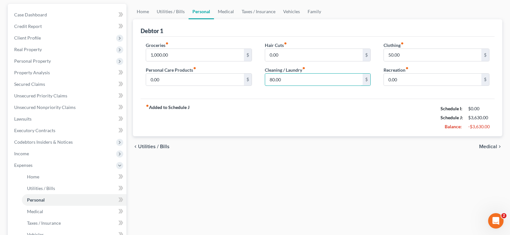
scroll to position [93, 0]
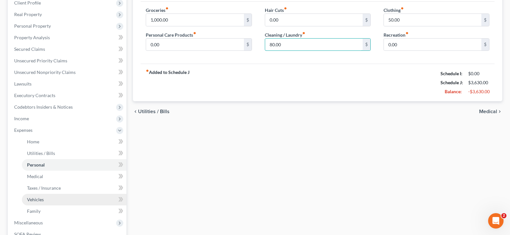
type input "80.00"
click at [37, 200] on span "Vehicles" at bounding box center [35, 199] width 17 height 5
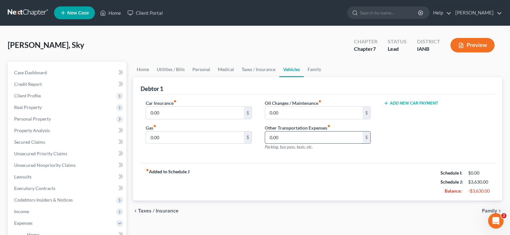
click at [284, 141] on input "0.00" at bounding box center [313, 138] width 97 height 12
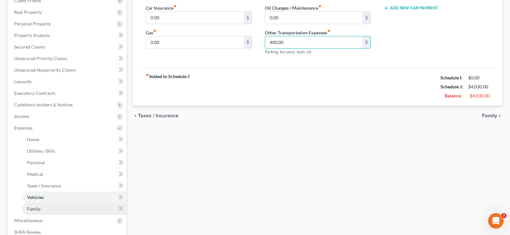
scroll to position [107, 0]
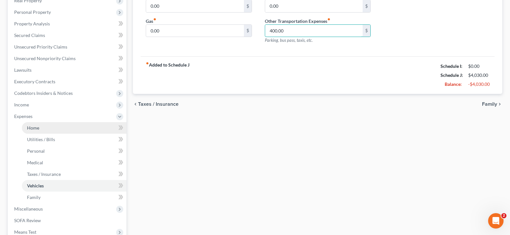
type input "400.00"
click at [39, 127] on span "Home" at bounding box center [33, 127] width 12 height 5
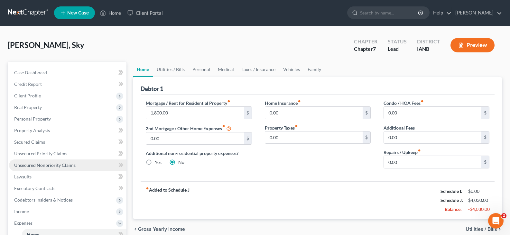
scroll to position [5, 0]
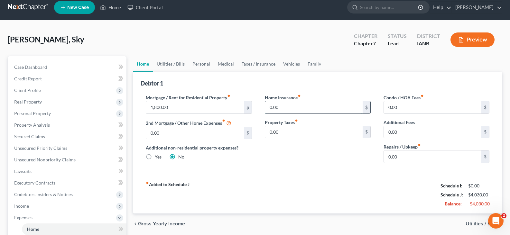
click at [281, 107] on input "0.00" at bounding box center [313, 107] width 97 height 12
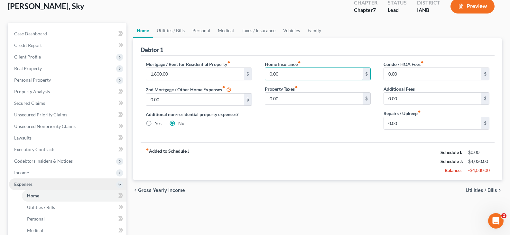
scroll to position [40, 0]
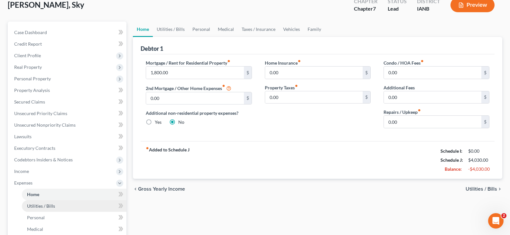
click at [46, 206] on span "Utilities / Bills" at bounding box center [41, 205] width 28 height 5
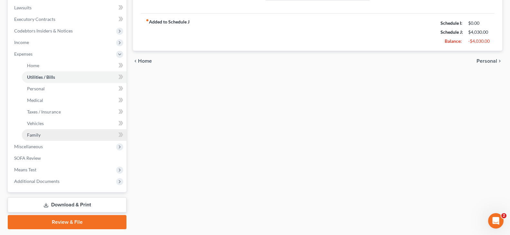
scroll to position [188, 0]
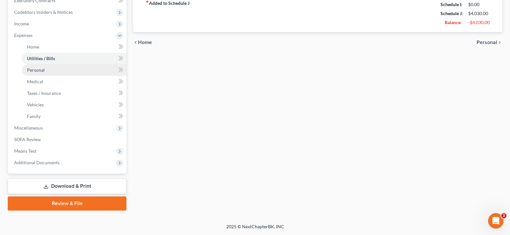
click at [36, 68] on span "Personal" at bounding box center [36, 69] width 18 height 5
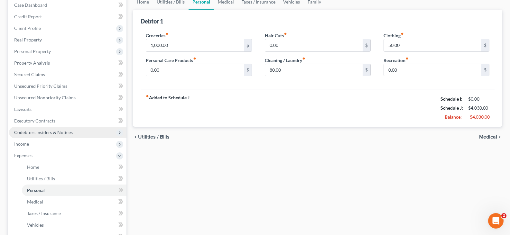
scroll to position [69, 0]
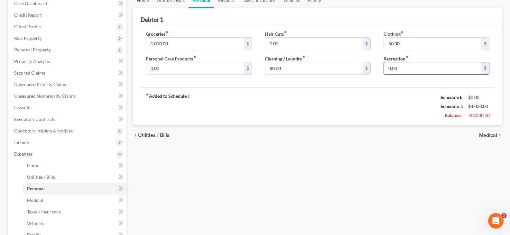
click at [405, 65] on input "0.00" at bounding box center [432, 68] width 97 height 12
type input "25.00"
click at [28, 166] on span "Home" at bounding box center [33, 165] width 12 height 5
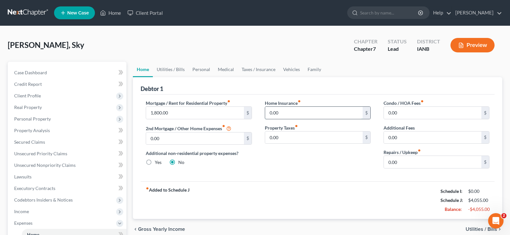
click at [274, 114] on input "0.00" at bounding box center [313, 113] width 97 height 12
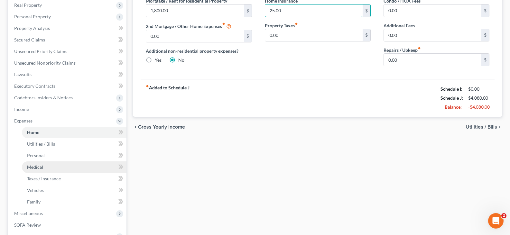
type input "25.00"
click at [37, 166] on span "Medical" at bounding box center [35, 166] width 16 height 5
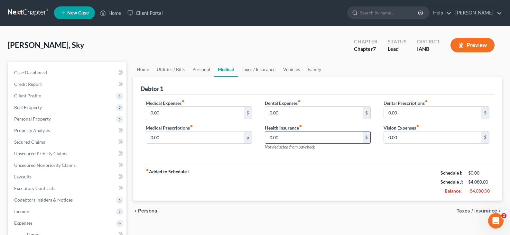
click at [284, 140] on input "0.00" at bounding box center [313, 138] width 97 height 12
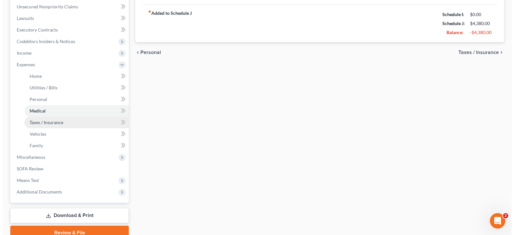
scroll to position [143, 0]
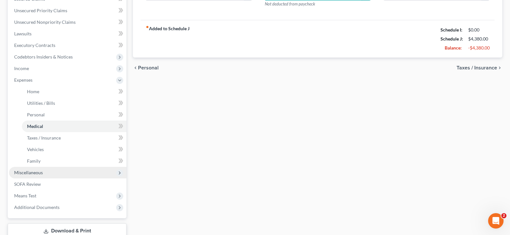
type input "300.00"
click at [32, 174] on span "Miscellaneous" at bounding box center [28, 172] width 29 height 5
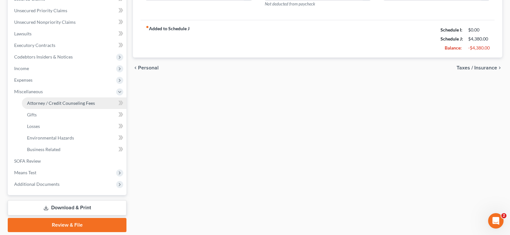
click at [46, 103] on span "Attorney / Credit Counseling Fees" at bounding box center [61, 102] width 68 height 5
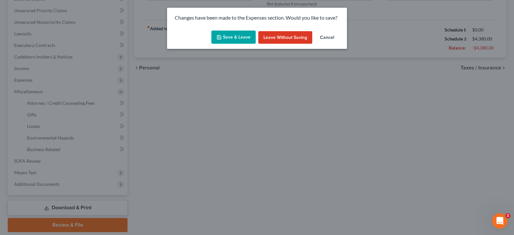
click at [237, 34] on button "Save & Leave" at bounding box center [234, 38] width 44 height 14
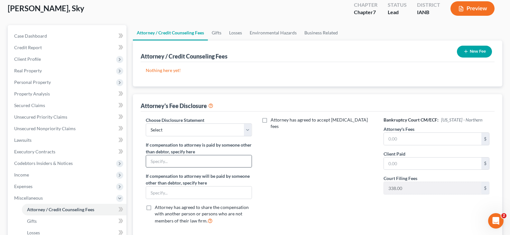
scroll to position [37, 0]
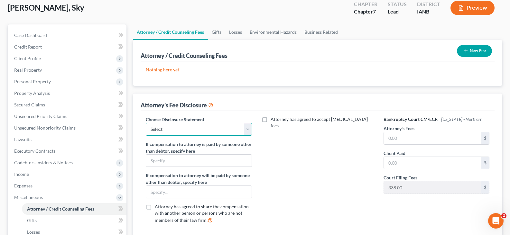
click at [245, 130] on select "Select Attorney At Law" at bounding box center [199, 129] width 106 height 13
select select "0"
click at [146, 123] on select "Select Attorney At Law" at bounding box center [199, 129] width 106 height 13
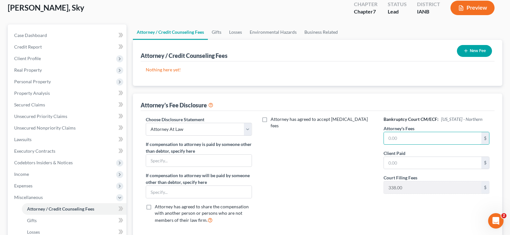
drag, startPoint x: 396, startPoint y: 145, endPoint x: 389, endPoint y: 145, distance: 7.4
click at [396, 145] on div "Bankruptcy Court CM/ECF: [US_STATE] - Northern Attorney's Fees $ Client Paid $ …" at bounding box center [436, 172] width 119 height 113
type input "1,000.00"
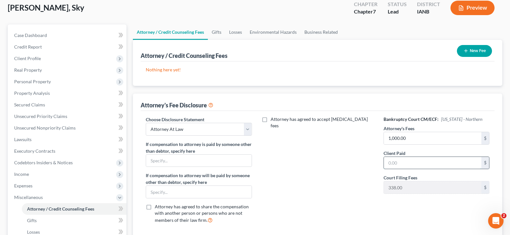
click at [411, 163] on input "text" at bounding box center [432, 163] width 97 height 12
type input "1,000.00"
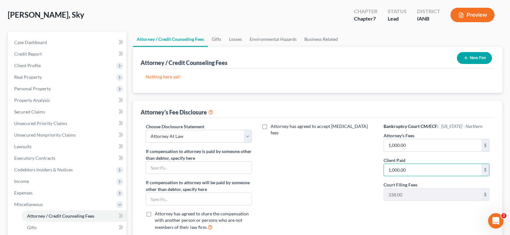
scroll to position [0, 0]
